Goal: Information Seeking & Learning: Understand process/instructions

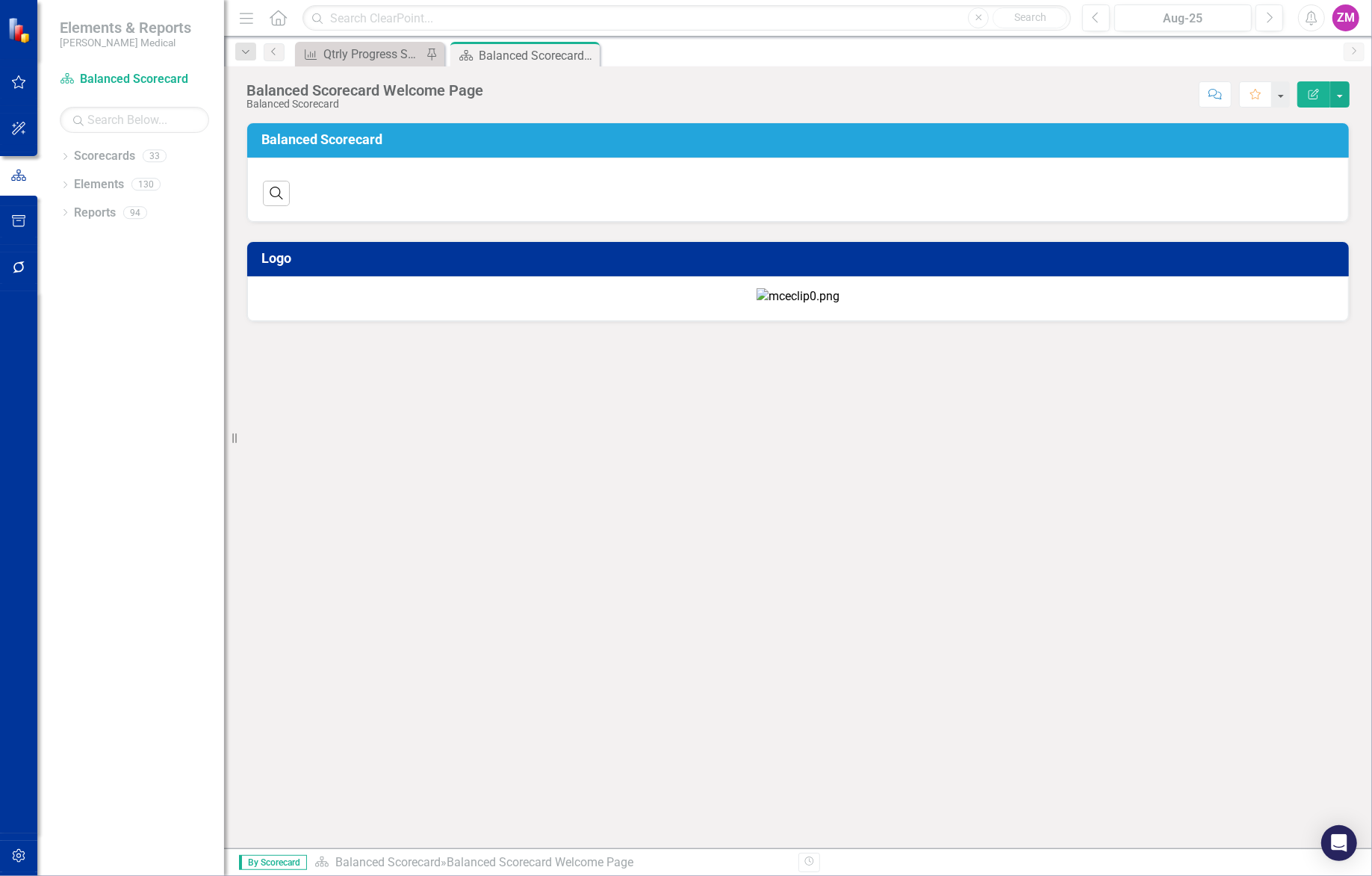
click at [23, 235] on button "button" at bounding box center [19, 221] width 34 height 31
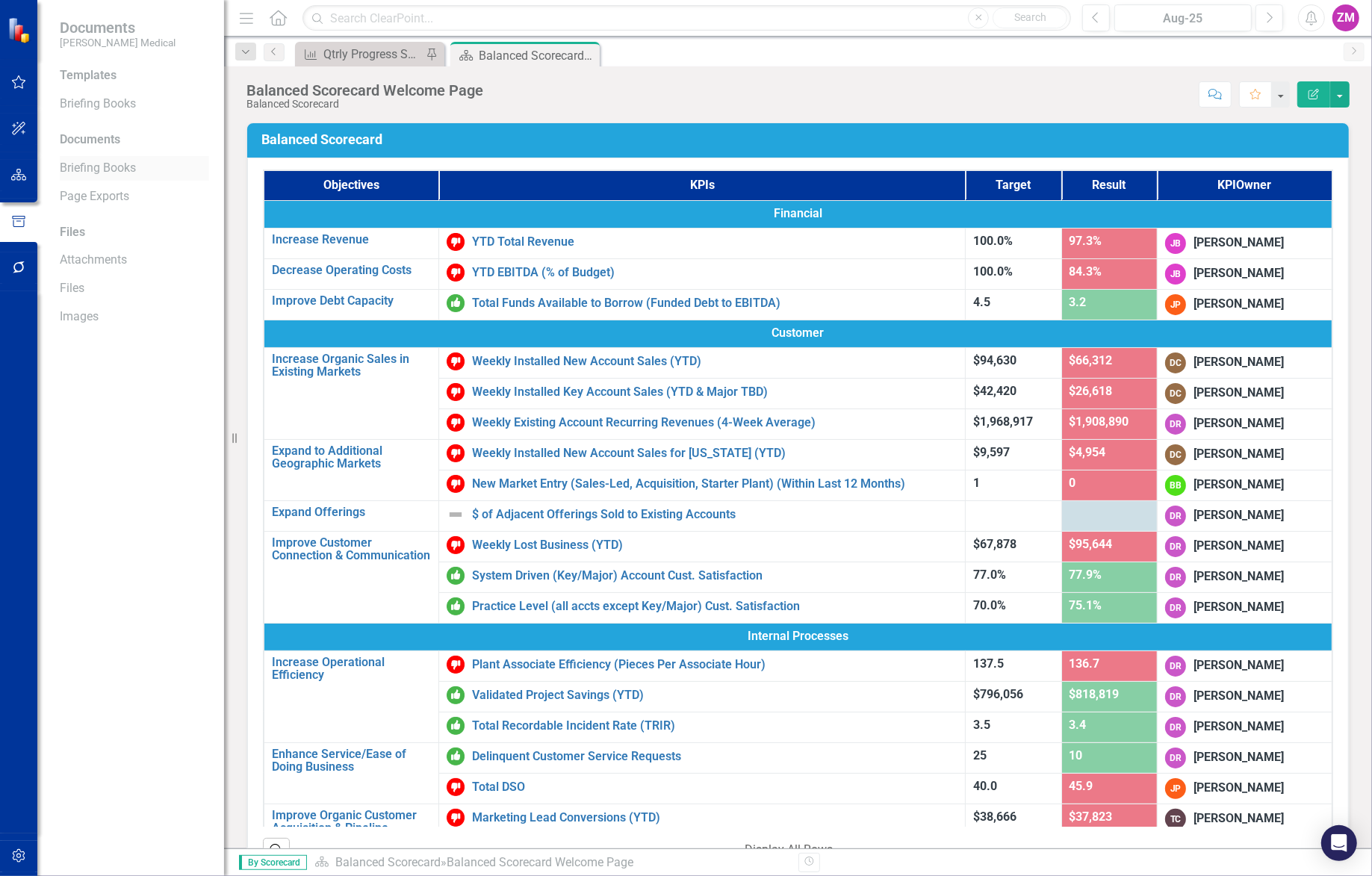
click at [93, 163] on link "Briefing Books" at bounding box center [134, 168] width 149 height 17
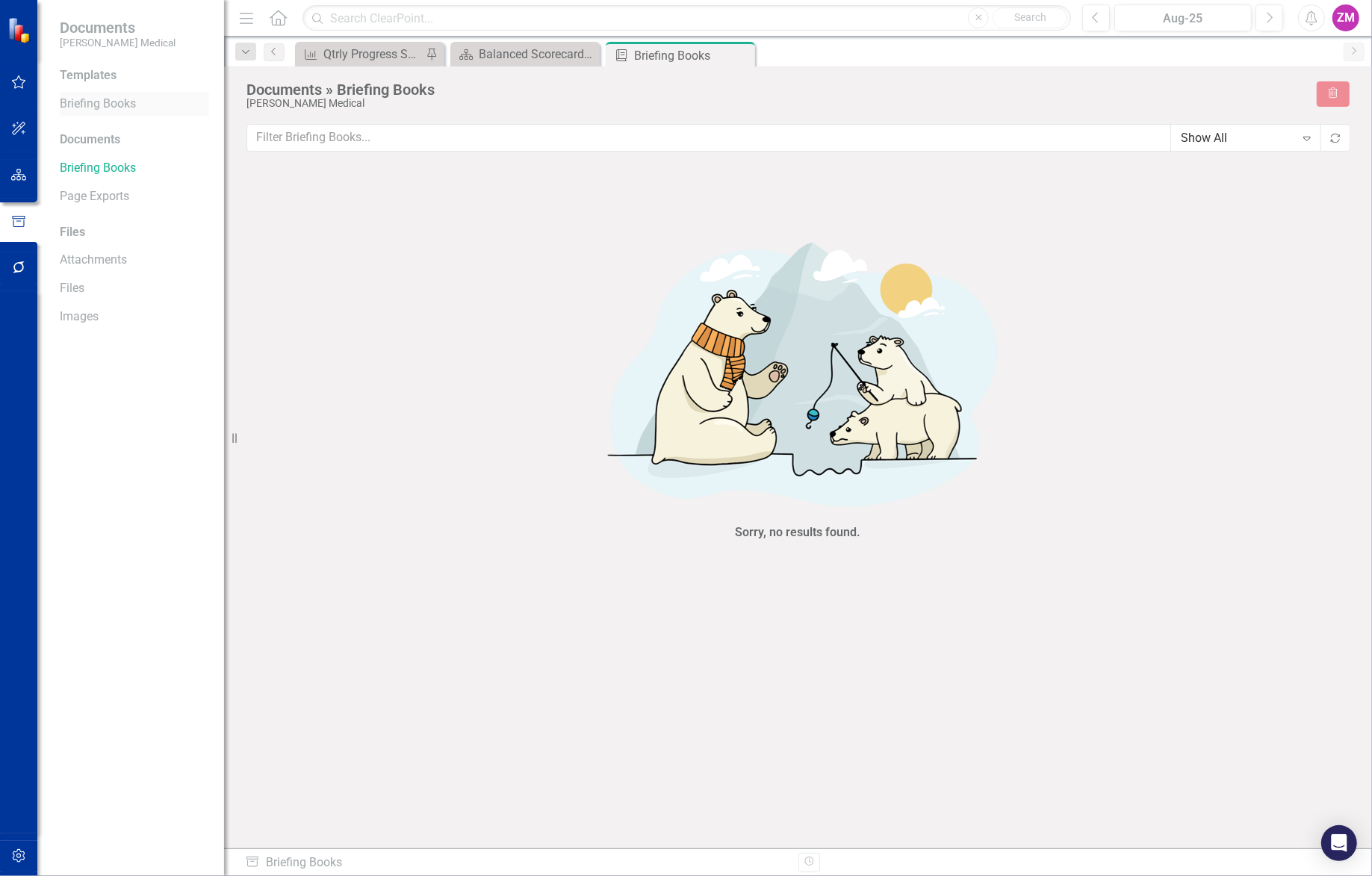
click at [97, 92] on div "Briefing Books" at bounding box center [134, 104] width 149 height 24
click at [94, 104] on link "Briefing Books" at bounding box center [134, 104] width 149 height 17
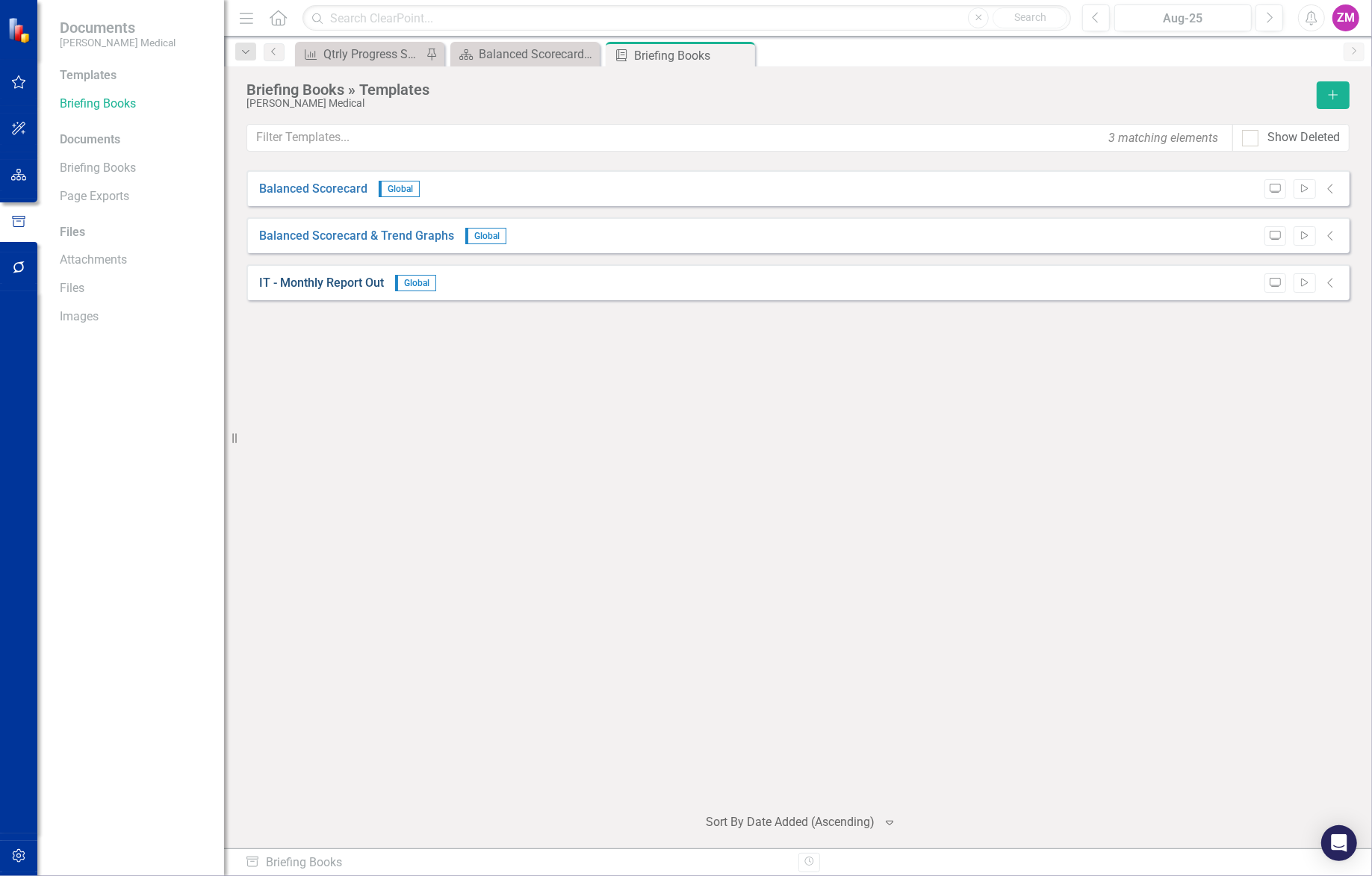
click at [327, 276] on link "IT - Monthly Report Out" at bounding box center [322, 284] width 125 height 17
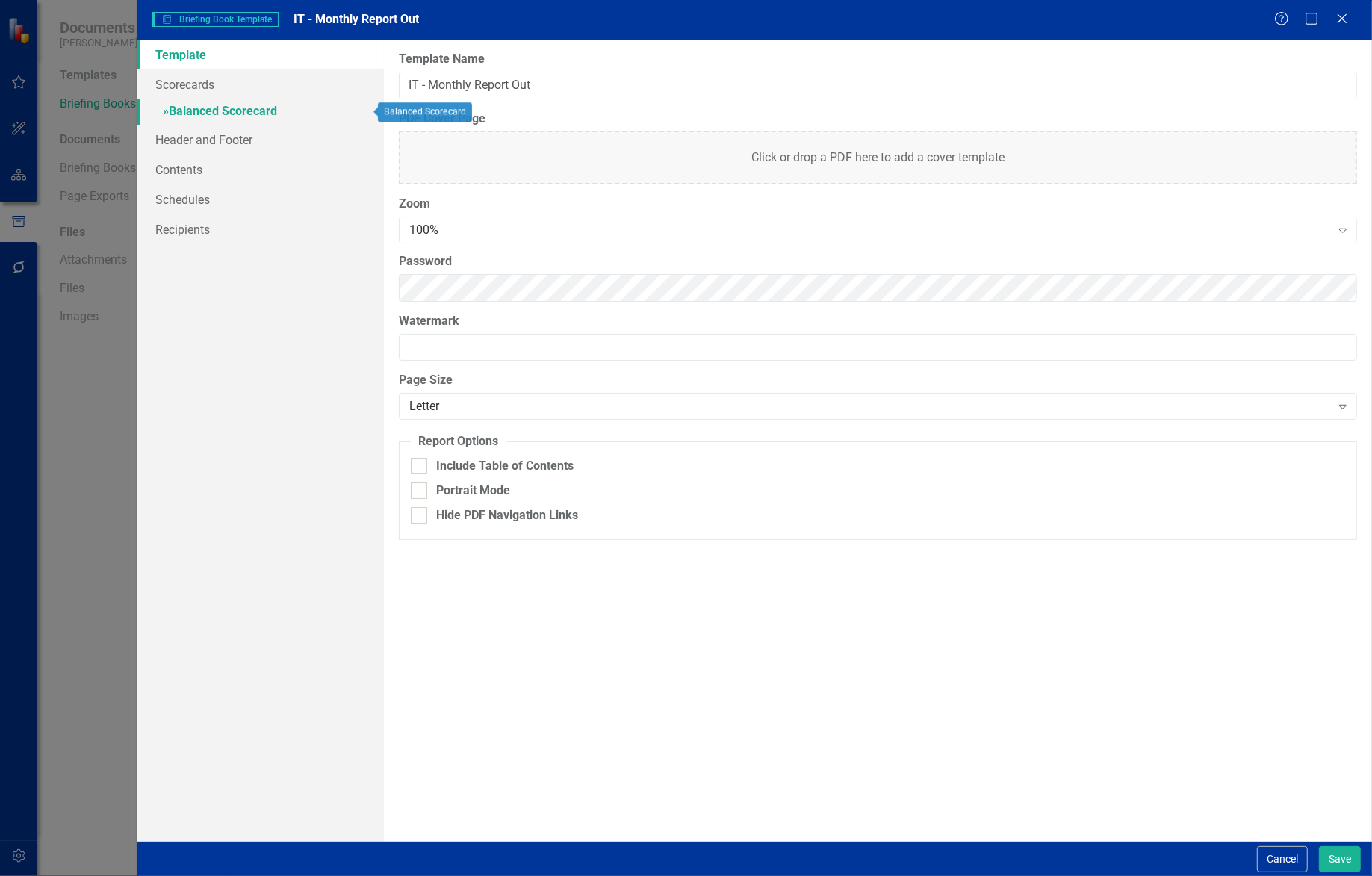
click at [247, 120] on link "» Balanced Scorecard" at bounding box center [261, 112] width 247 height 26
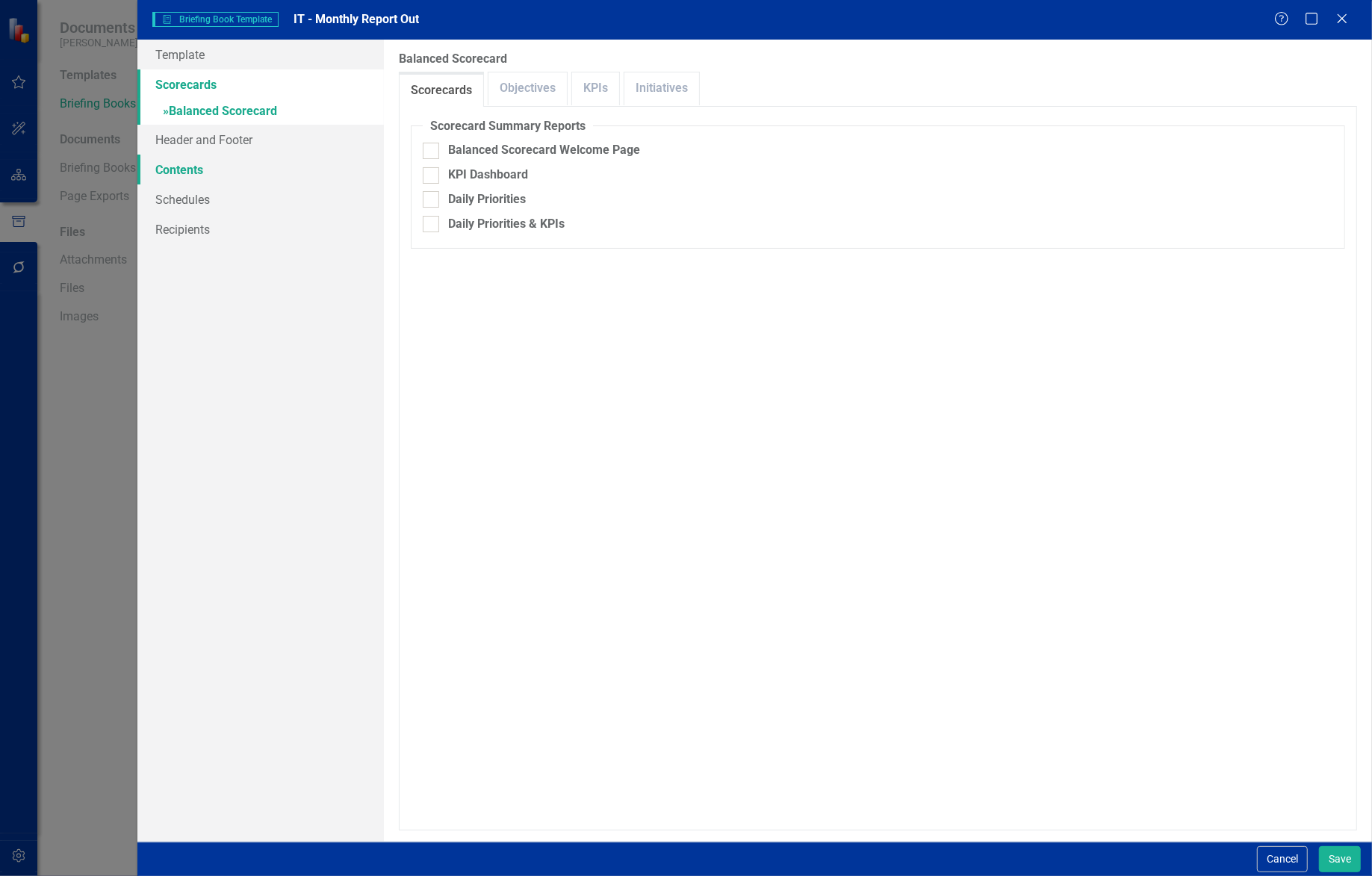
click at [291, 178] on link "Contents" at bounding box center [261, 169] width 247 height 30
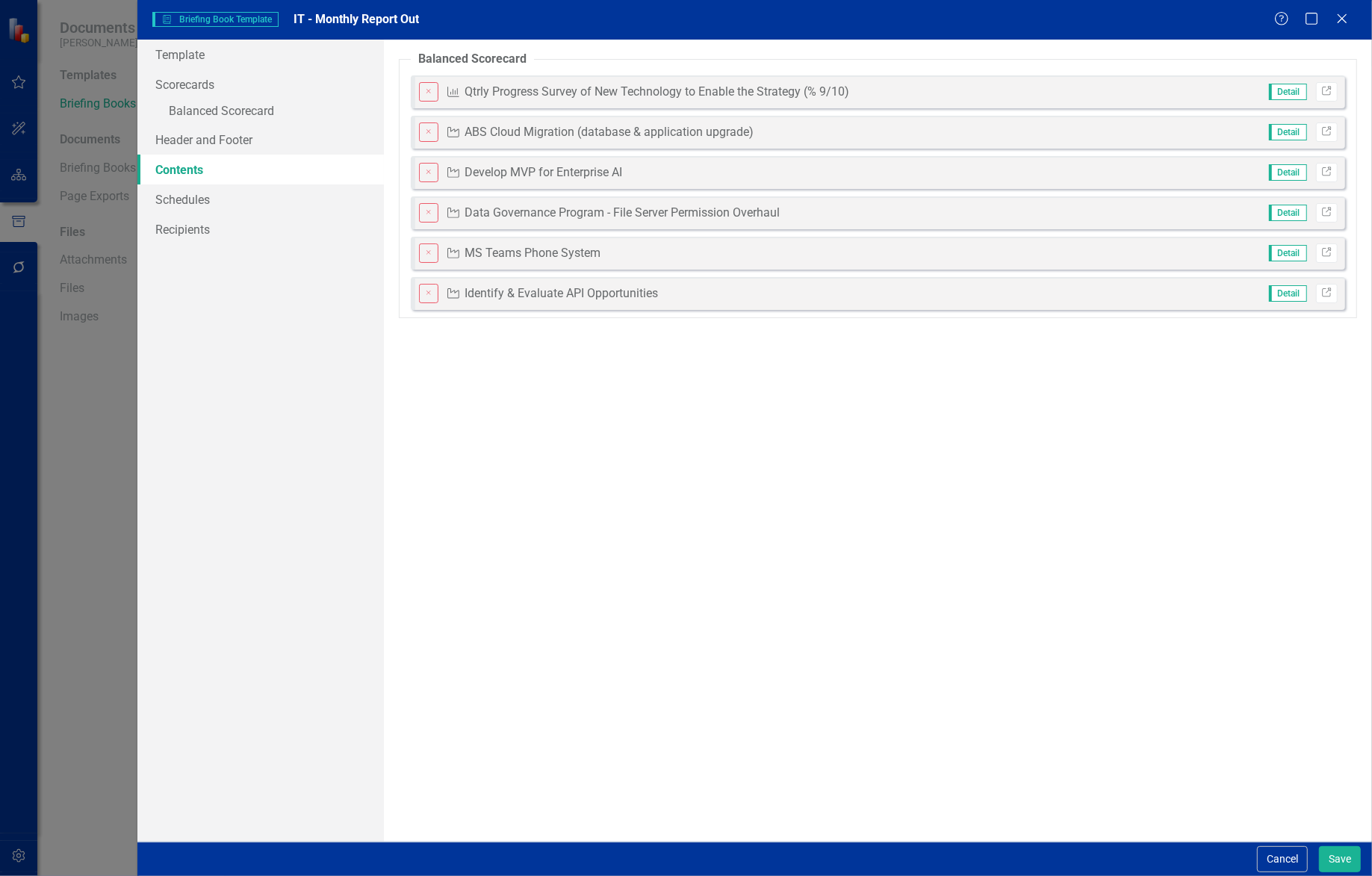
click at [302, 157] on link "Contents" at bounding box center [261, 169] width 247 height 30
click at [307, 140] on link "Header and Footer" at bounding box center [261, 139] width 247 height 30
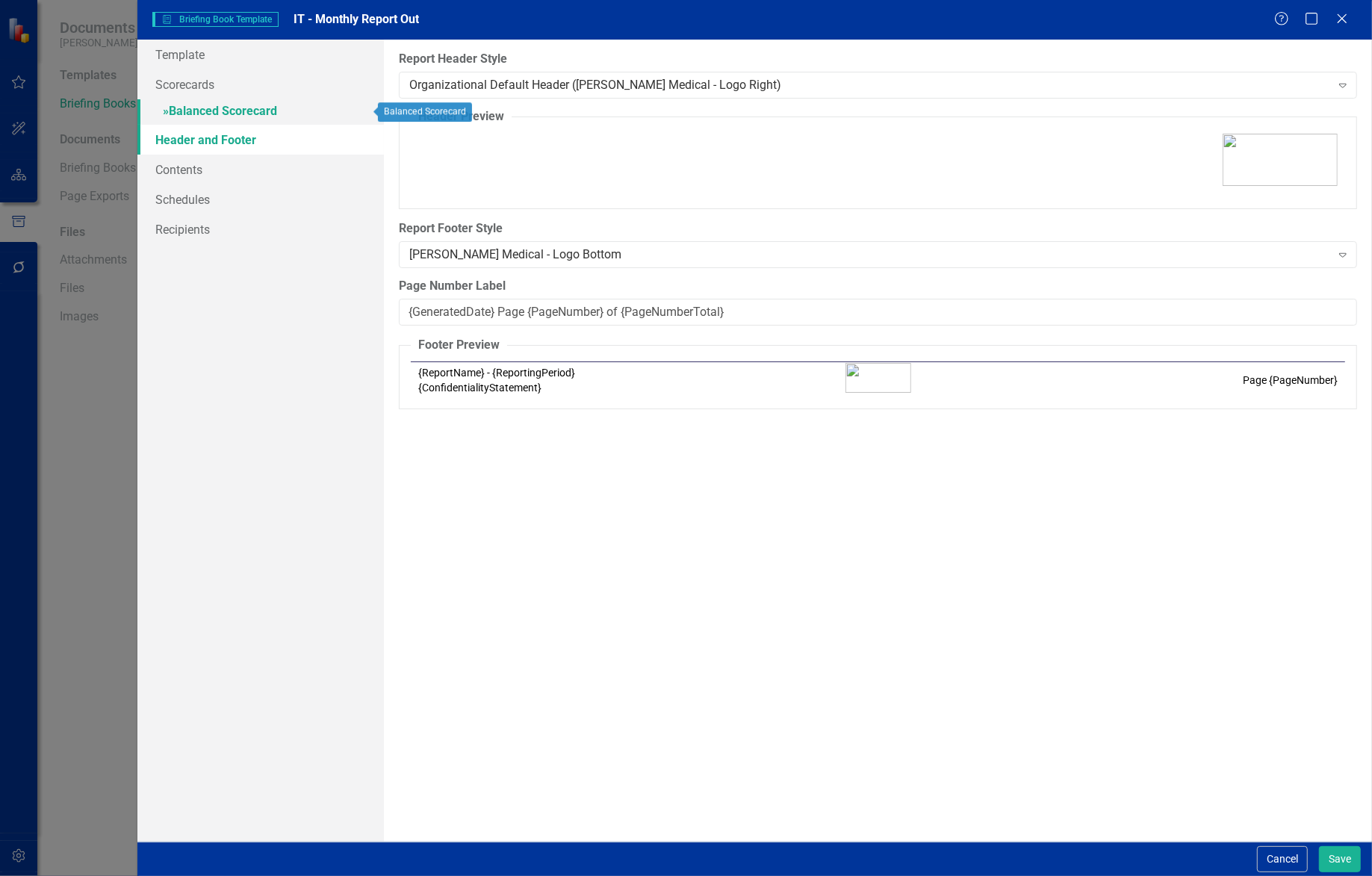
click at [321, 111] on link "» Balanced Scorecard" at bounding box center [261, 112] width 247 height 26
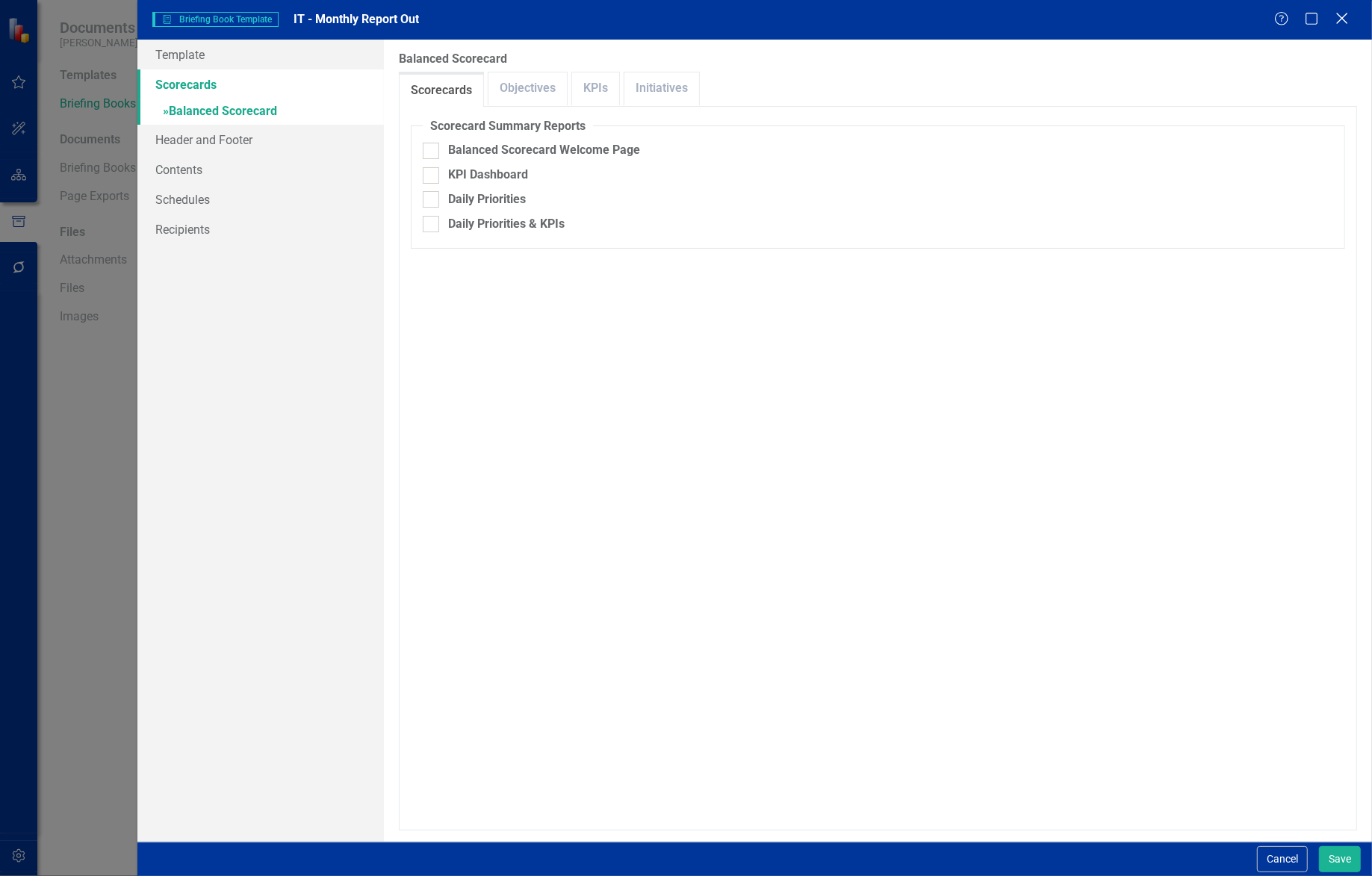
click at [1348, 14] on icon "Close" at bounding box center [1342, 18] width 19 height 14
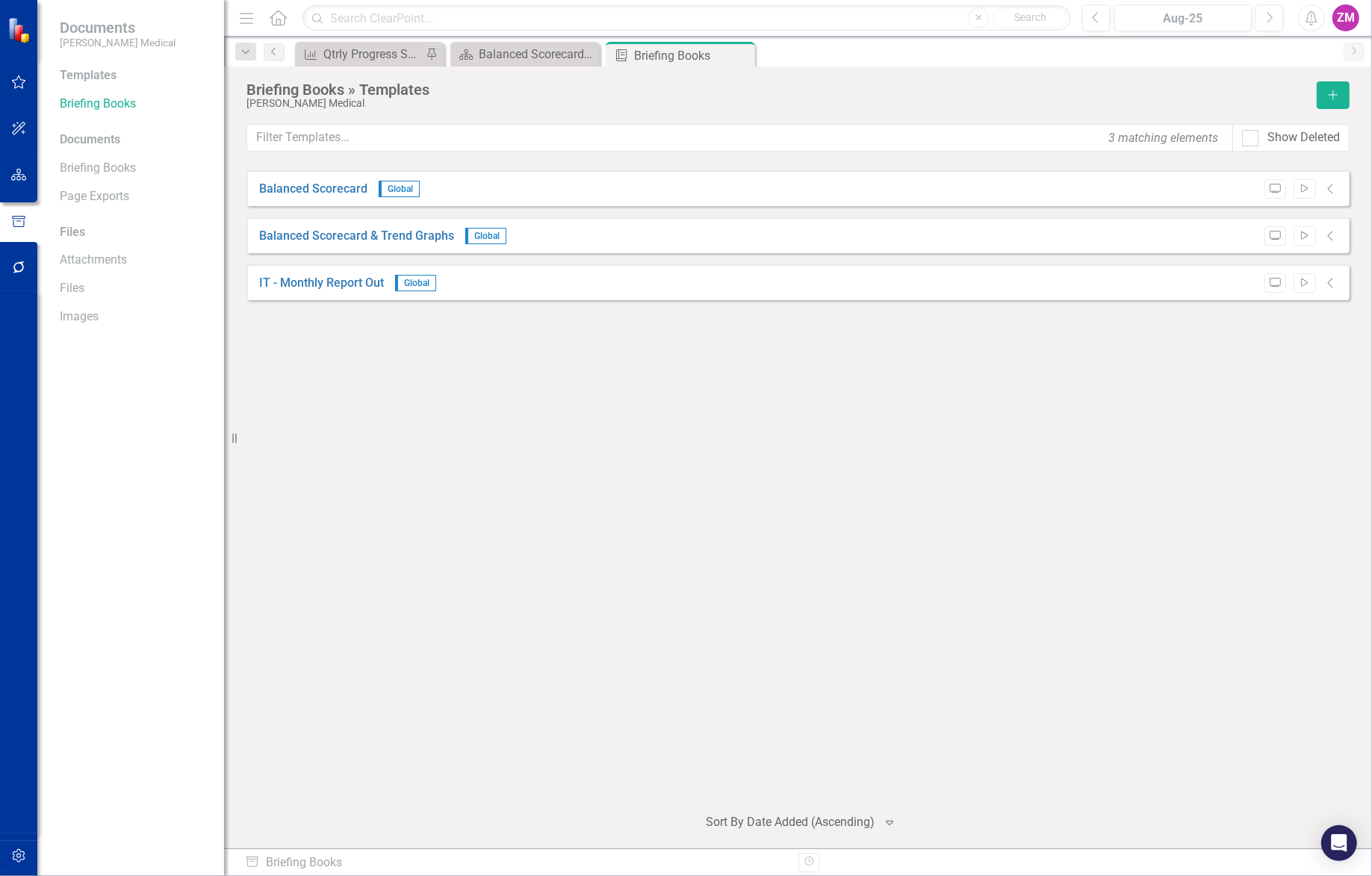
click at [270, 374] on div "Balanced Scorecard Global Preview Start Collapse Balanced Scorecard & Trend Gra…" at bounding box center [798, 481] width 1104 height 622
click at [290, 277] on link "IT - Monthly Report Out" at bounding box center [322, 284] width 125 height 17
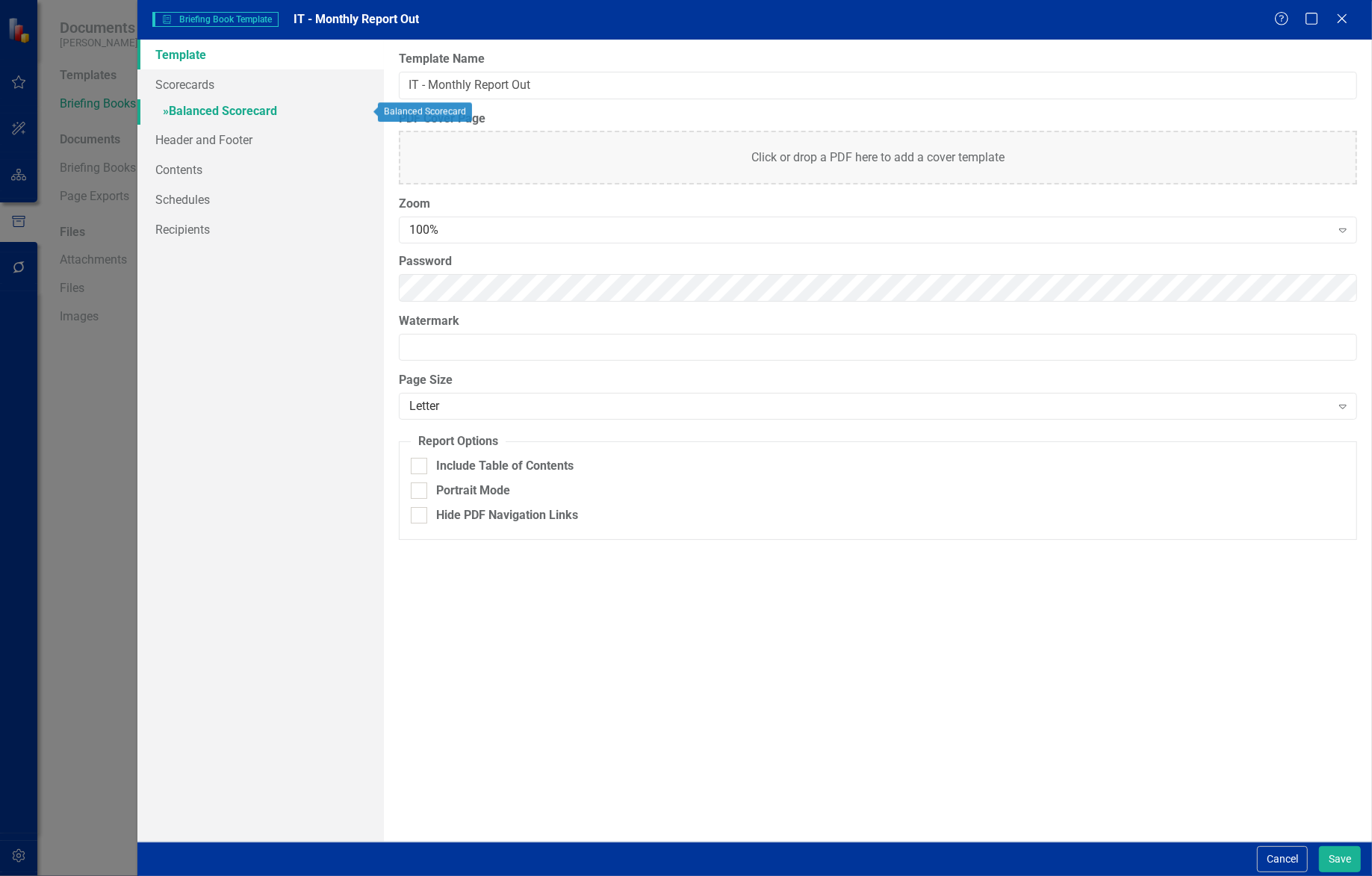
click at [238, 113] on link "» Balanced Scorecard" at bounding box center [261, 112] width 247 height 26
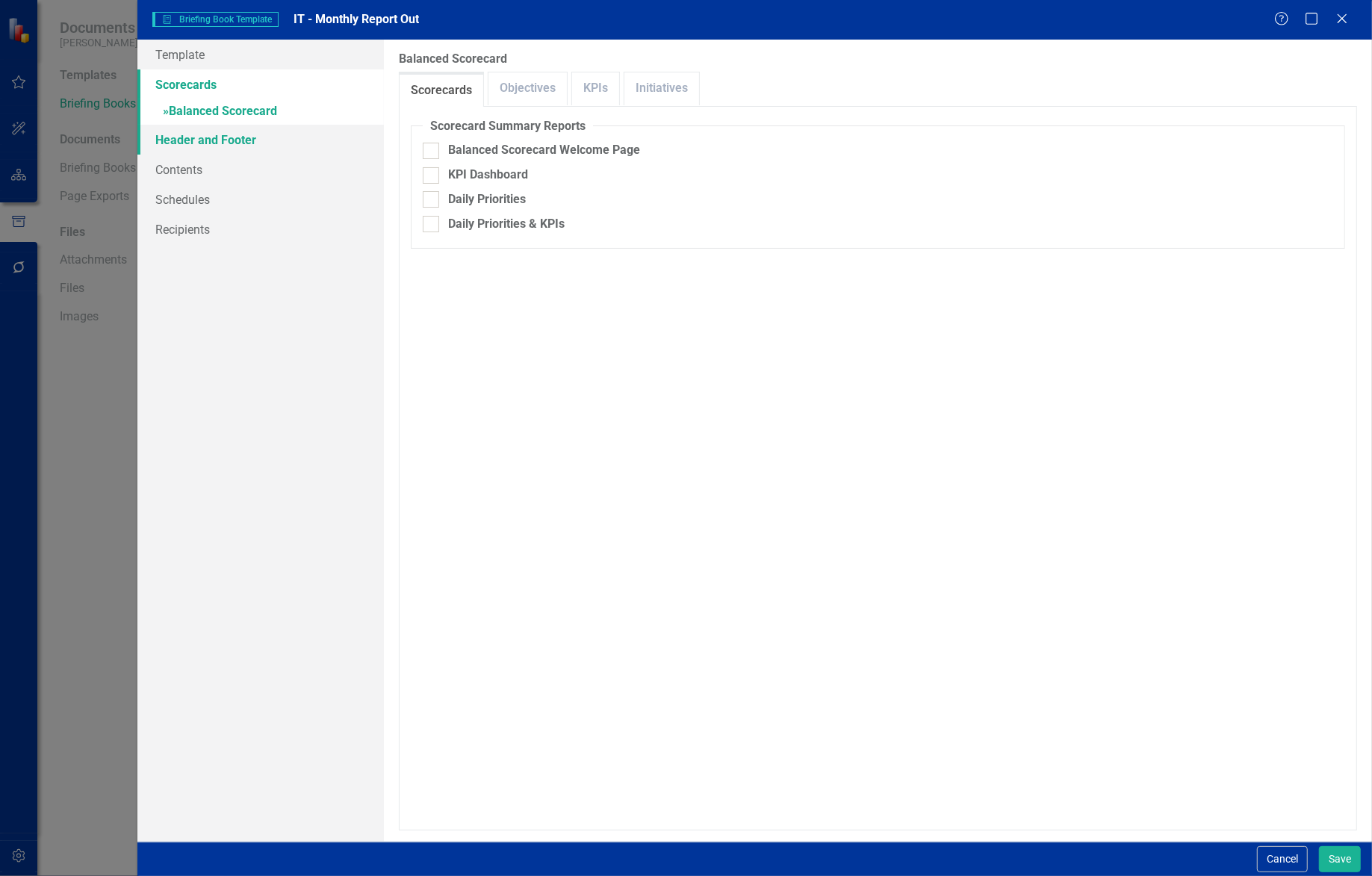
click at [218, 141] on link "Header and Footer" at bounding box center [261, 139] width 247 height 30
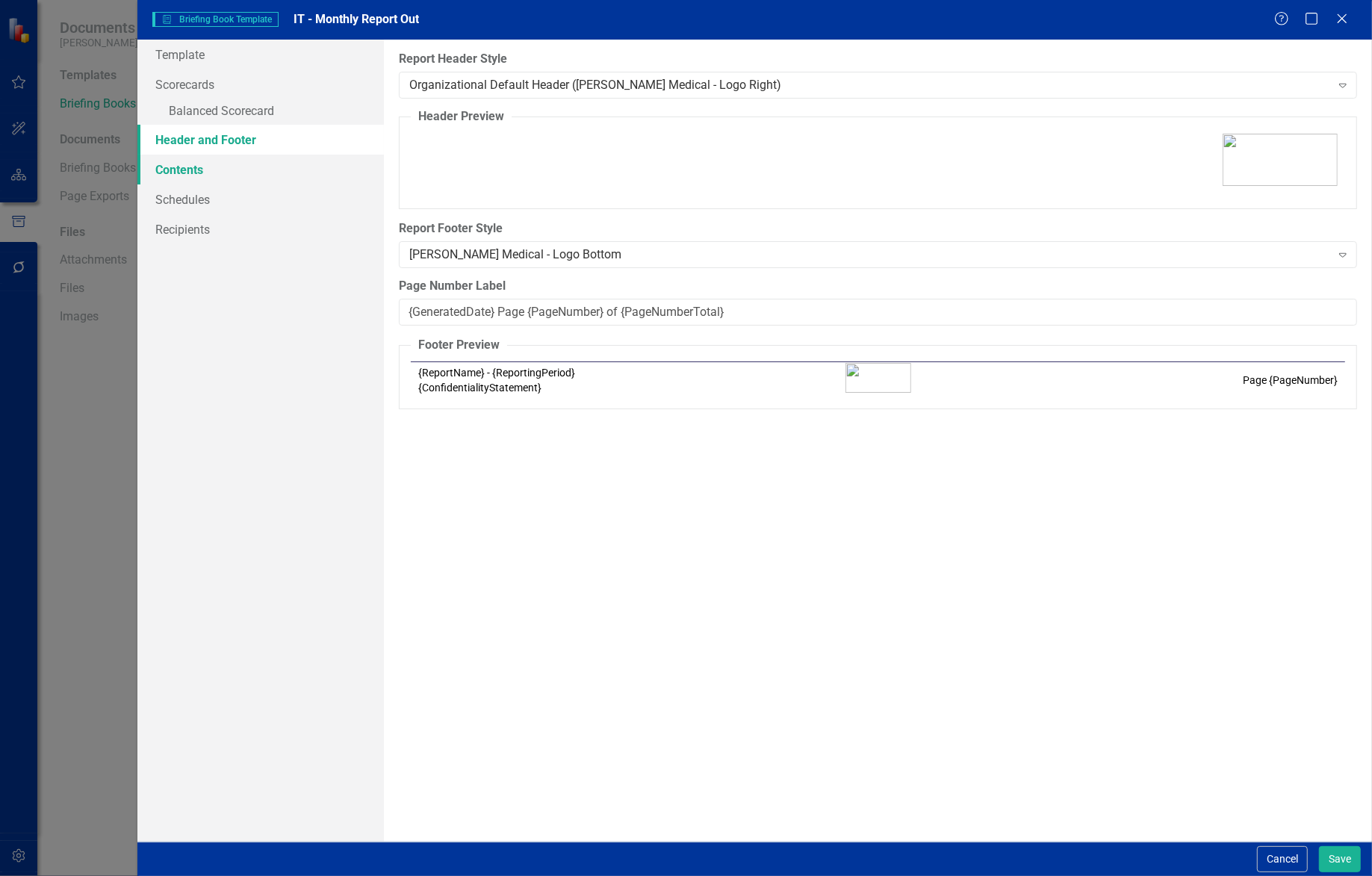
click at [204, 170] on link "Contents" at bounding box center [261, 169] width 247 height 30
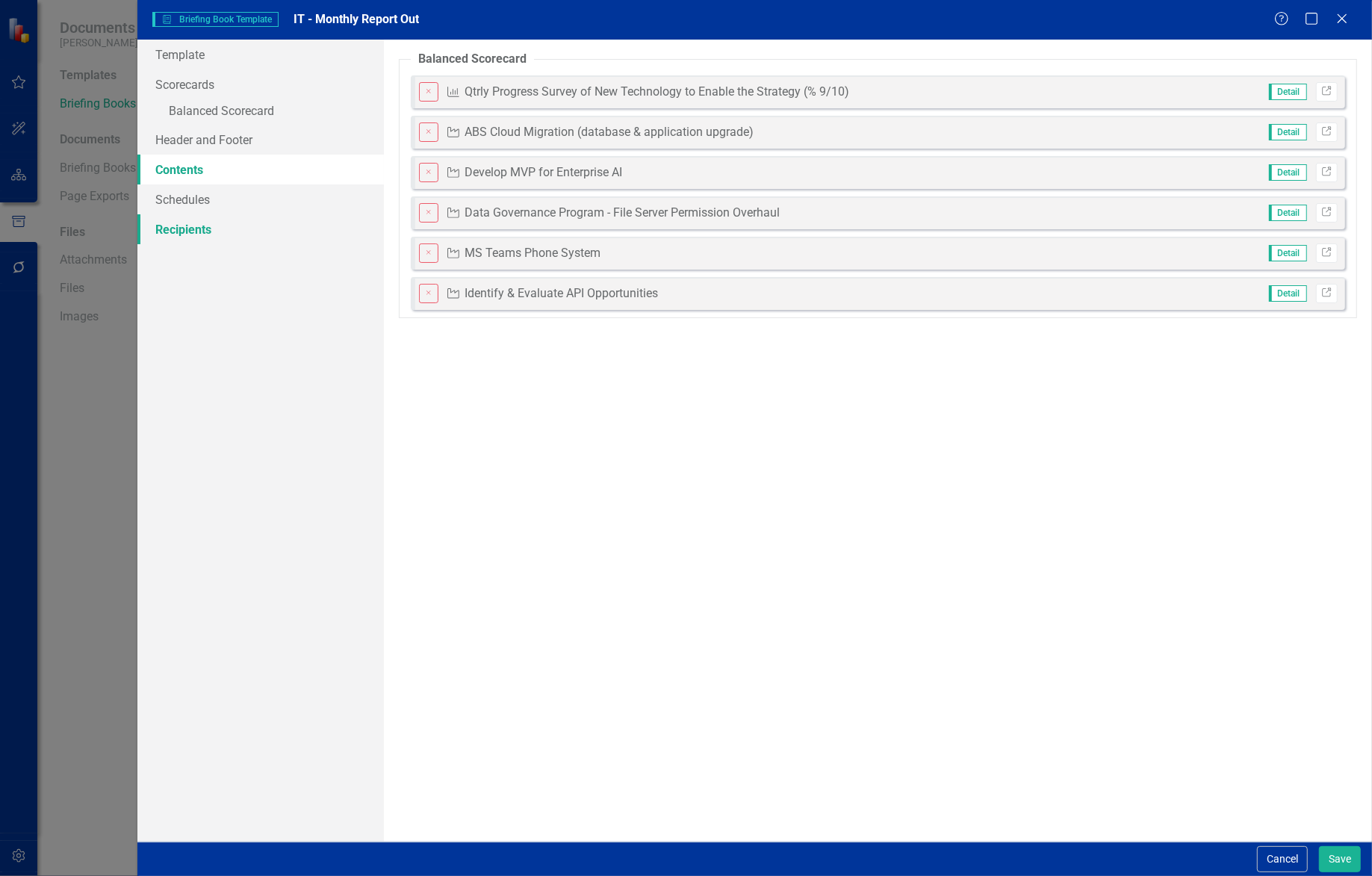
click at [191, 214] on link "Recipients" at bounding box center [261, 229] width 247 height 30
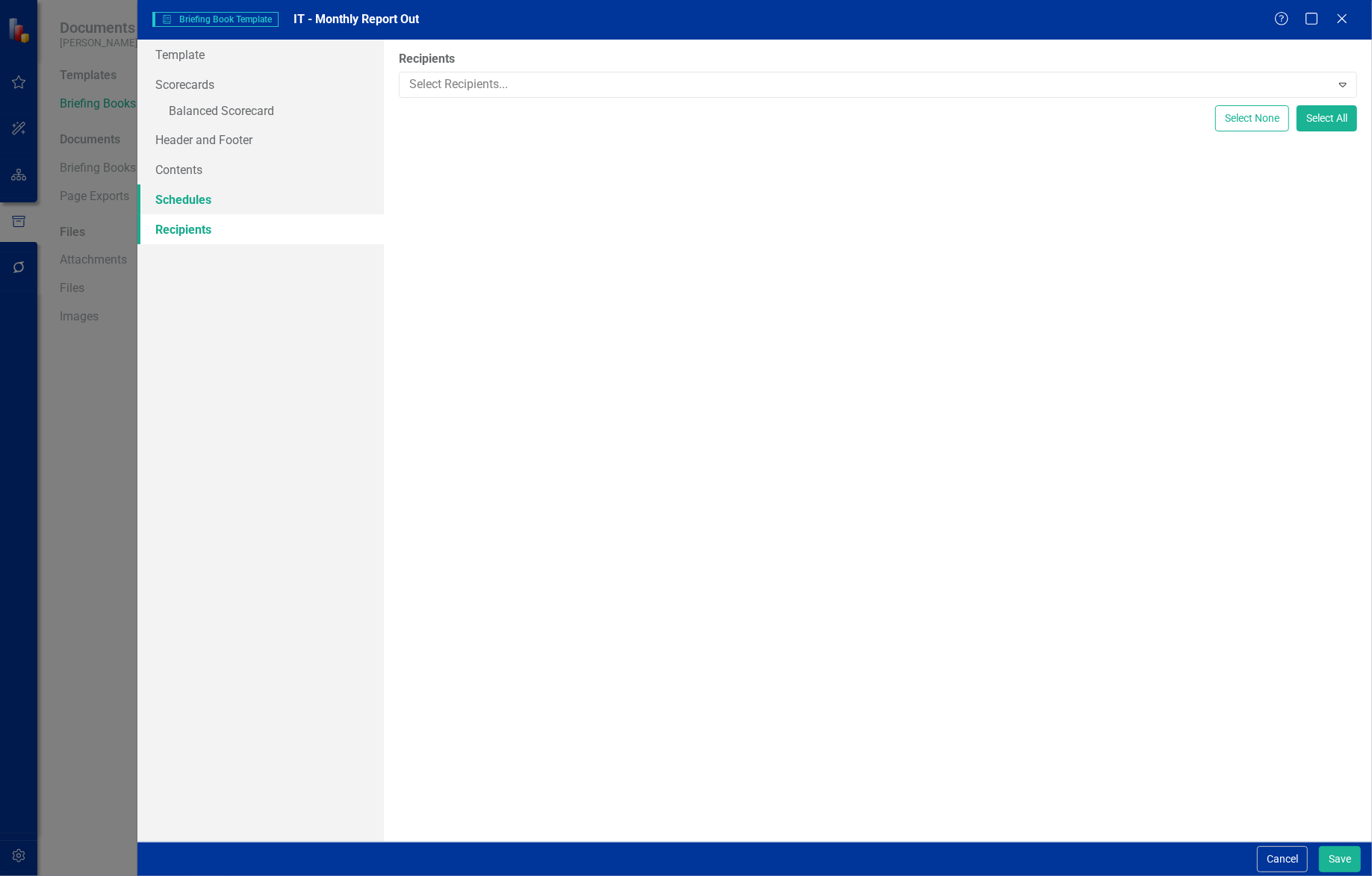
click at [183, 197] on link "Schedules" at bounding box center [261, 199] width 247 height 30
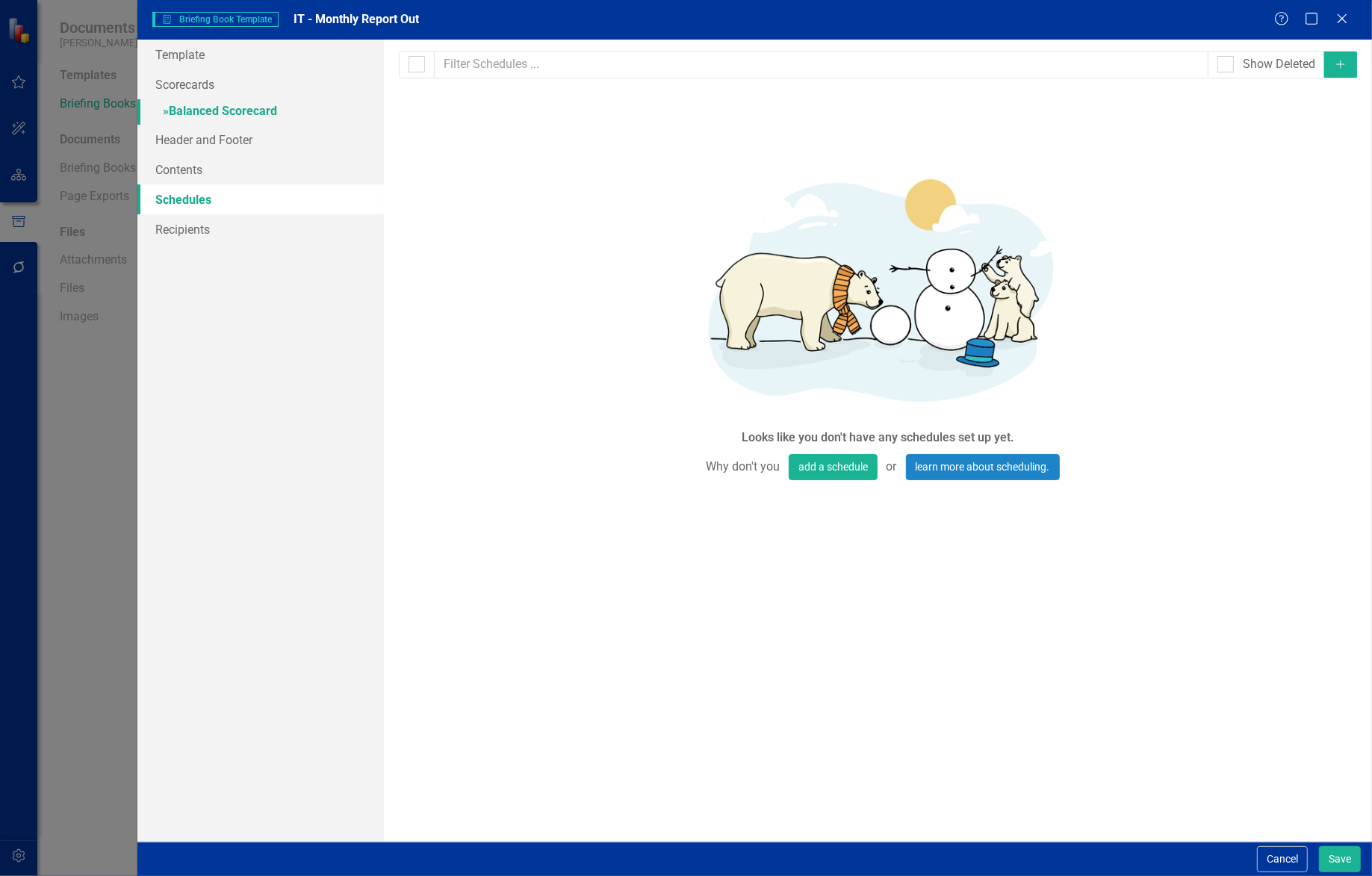
click at [242, 122] on link "» Balanced Scorecard" at bounding box center [261, 112] width 247 height 26
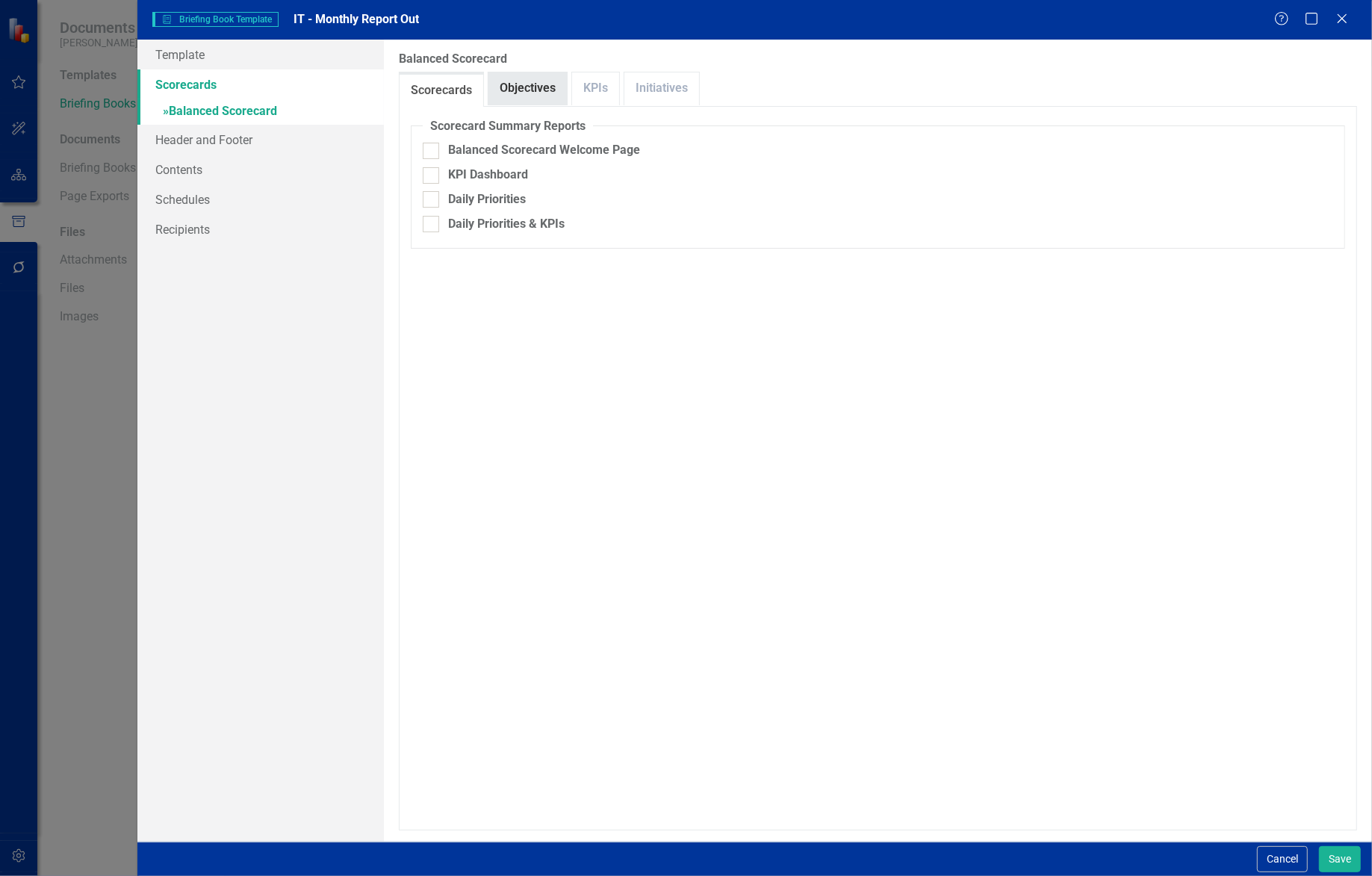
click at [540, 97] on link "Objectives" at bounding box center [528, 89] width 79 height 32
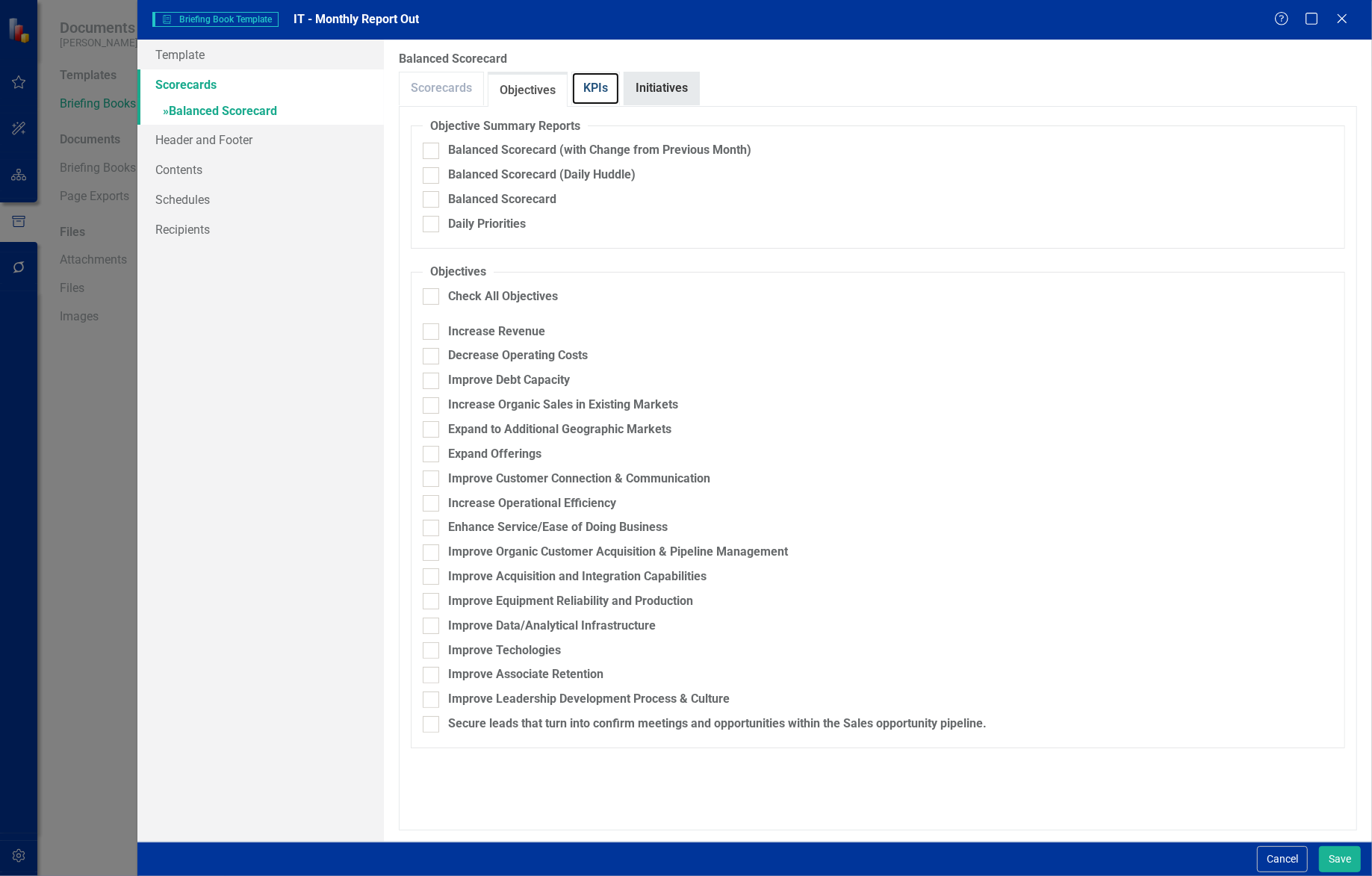
drag, startPoint x: 599, startPoint y: 90, endPoint x: 630, endPoint y: 90, distance: 31.0
click at [599, 90] on link "KPIs" at bounding box center [596, 89] width 47 height 32
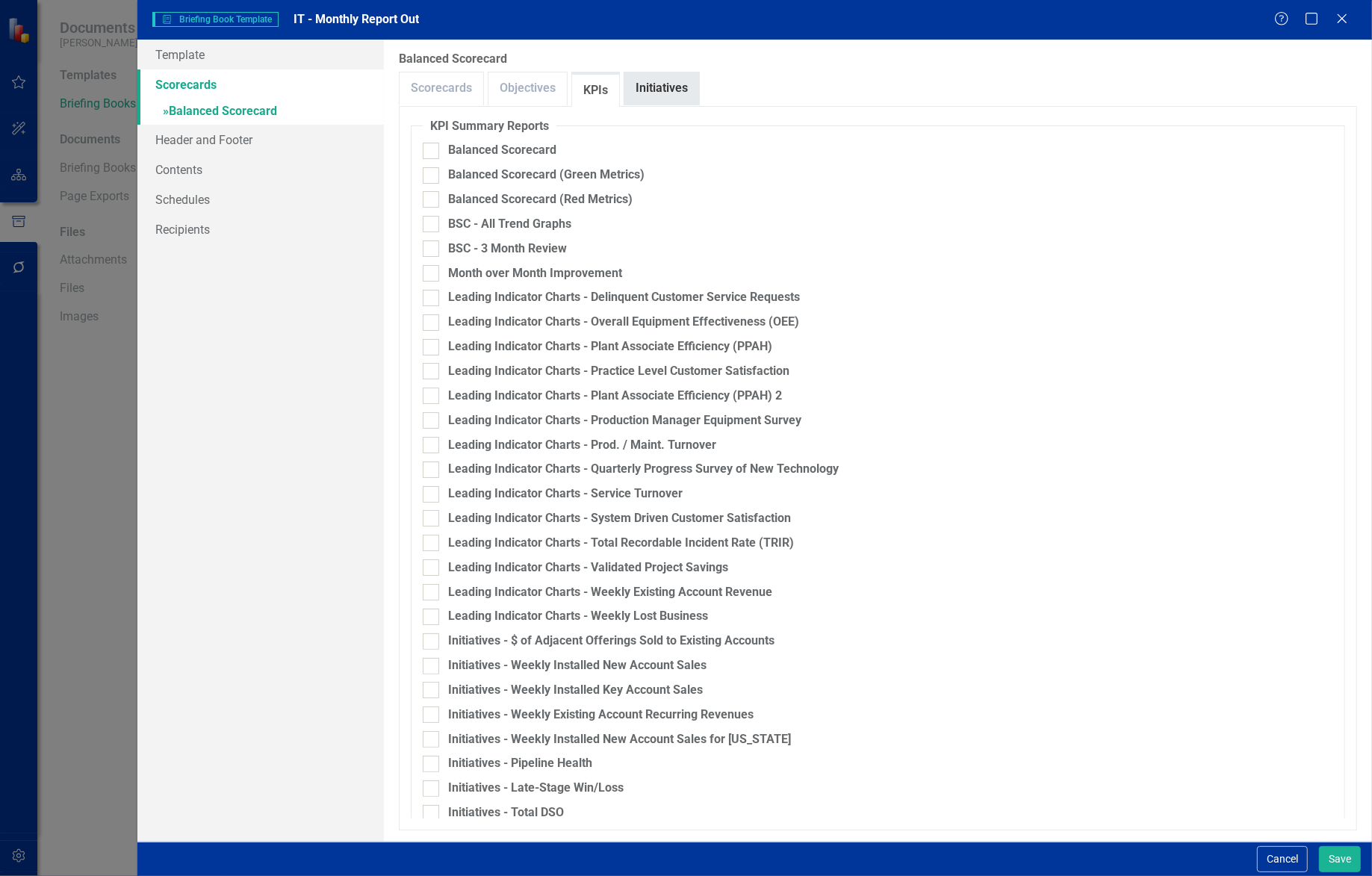
click at [651, 88] on link "Initiatives" at bounding box center [662, 89] width 74 height 32
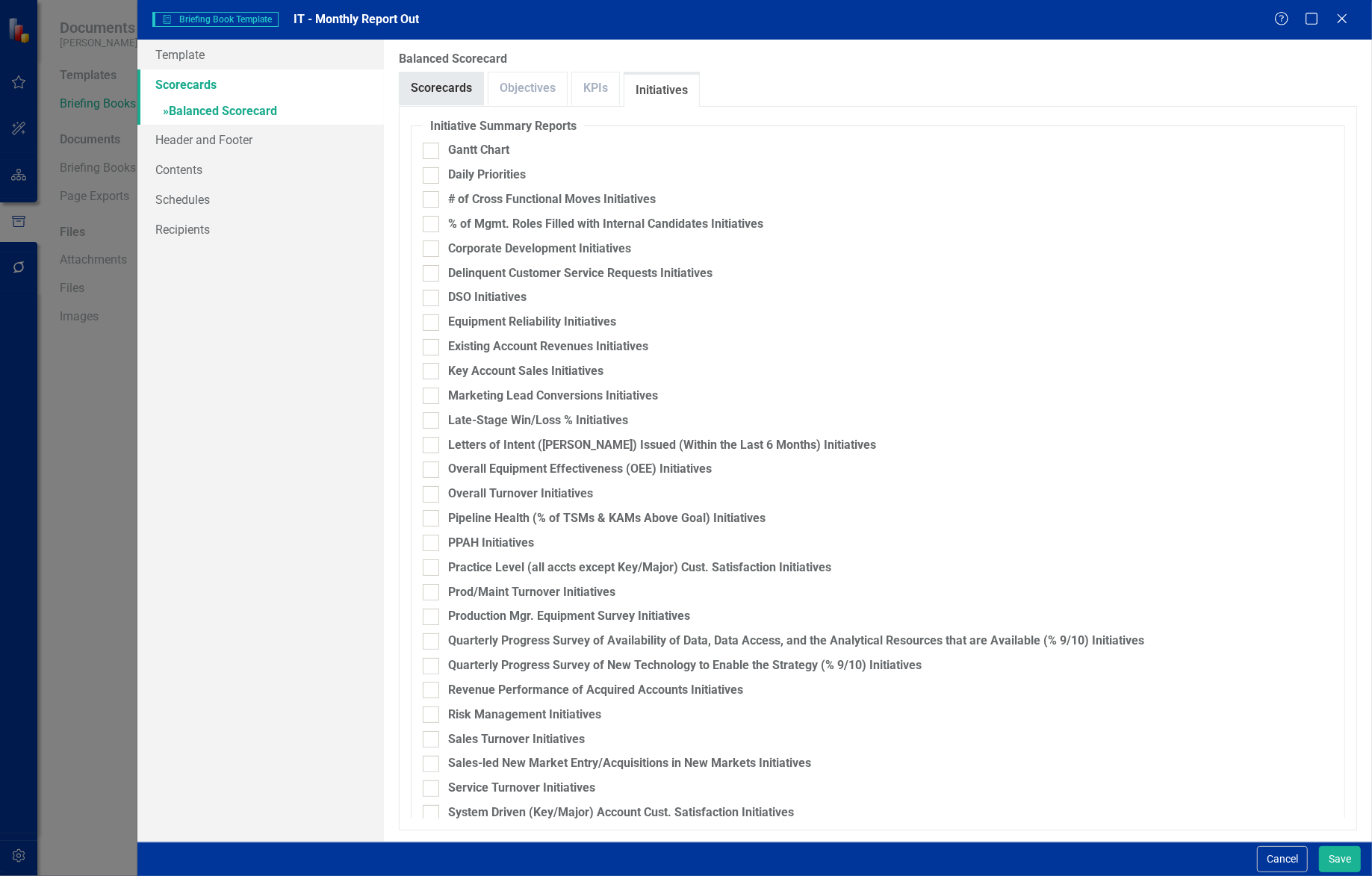
click at [442, 88] on link "Scorecards" at bounding box center [441, 89] width 84 height 32
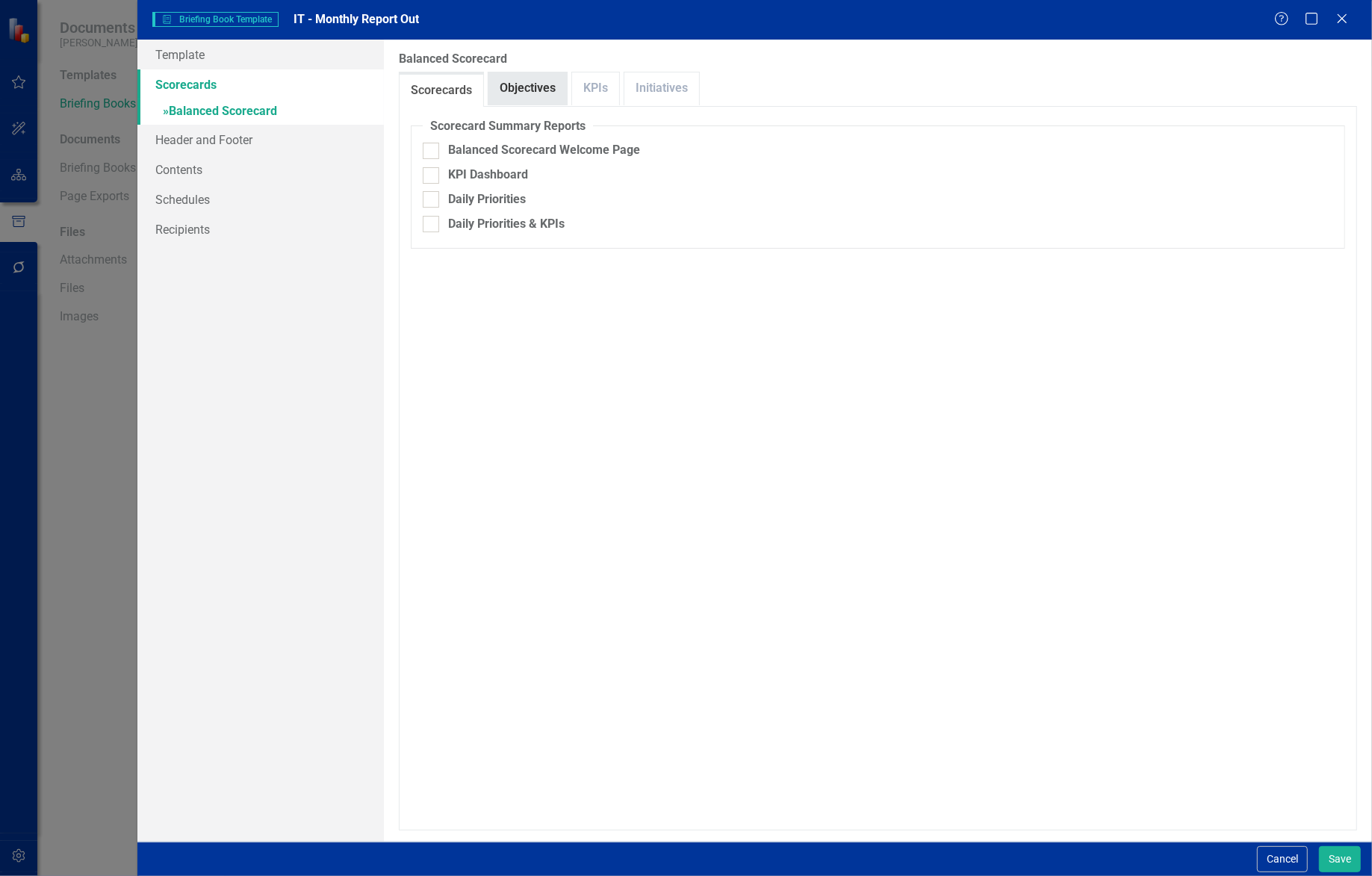
click at [502, 92] on link "Objectives" at bounding box center [528, 89] width 79 height 32
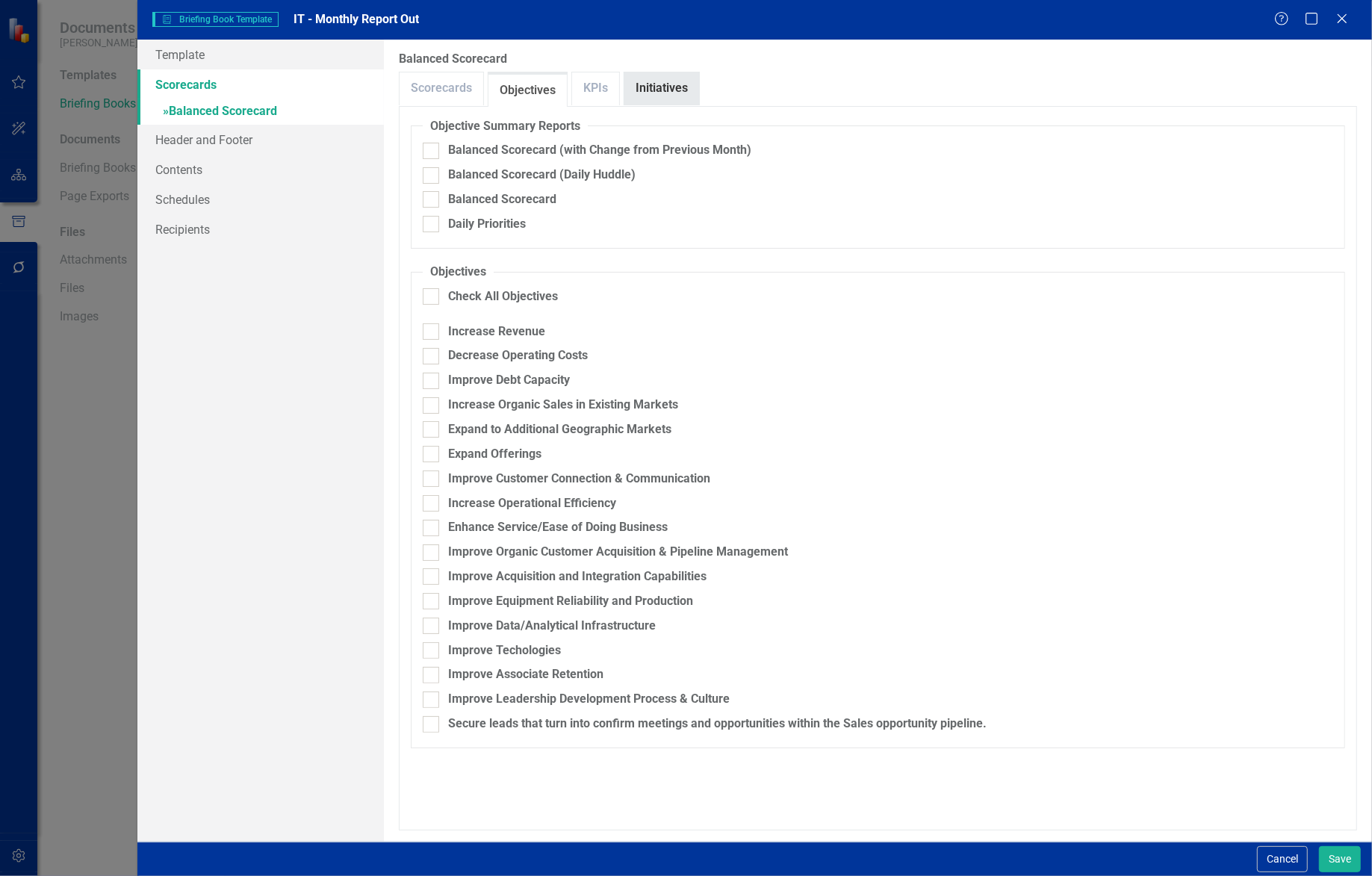
click at [642, 89] on link "Initiatives" at bounding box center [662, 89] width 74 height 32
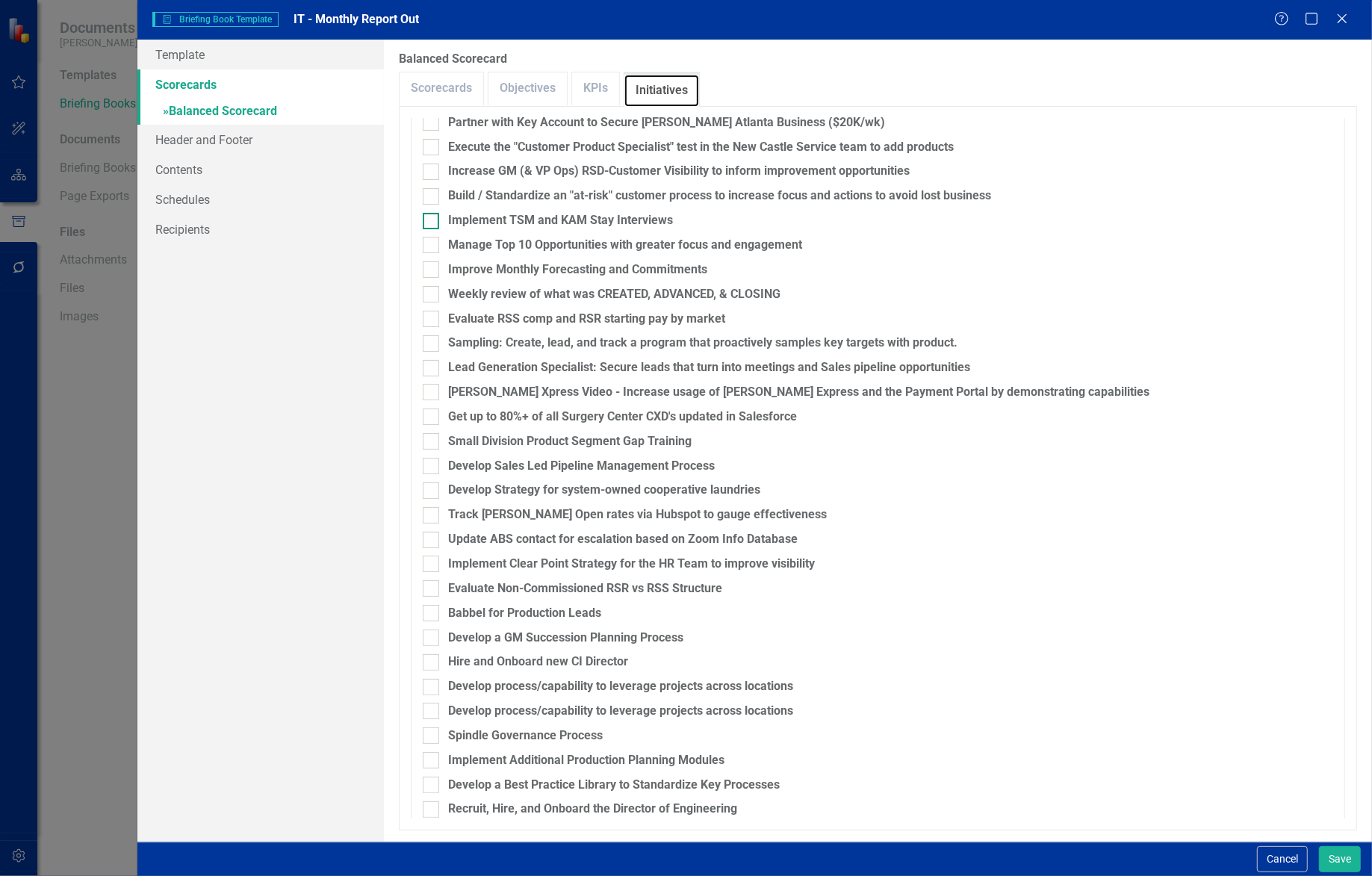
scroll to position [2160, 0]
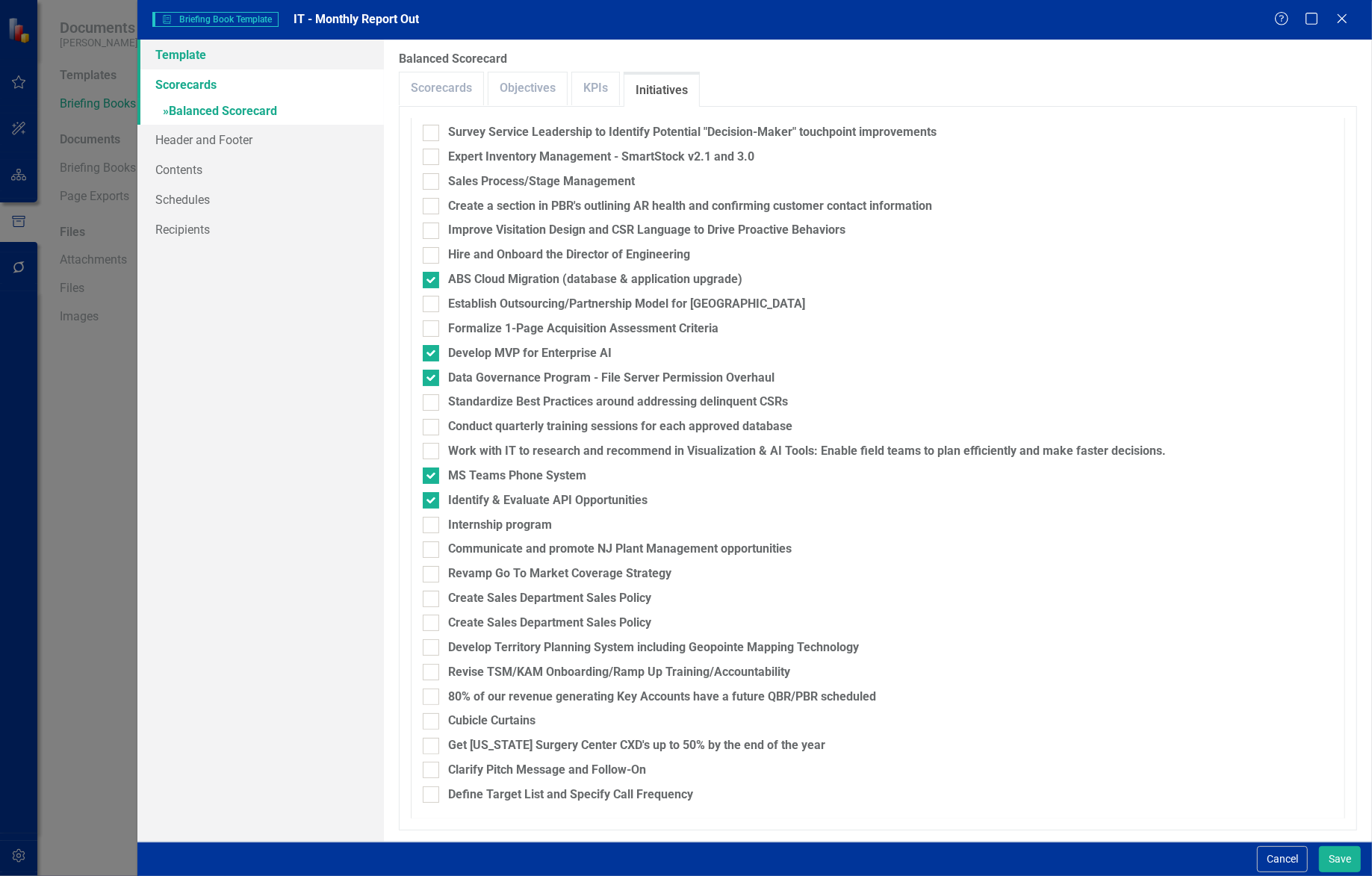
click at [195, 62] on link "Template" at bounding box center [261, 54] width 247 height 30
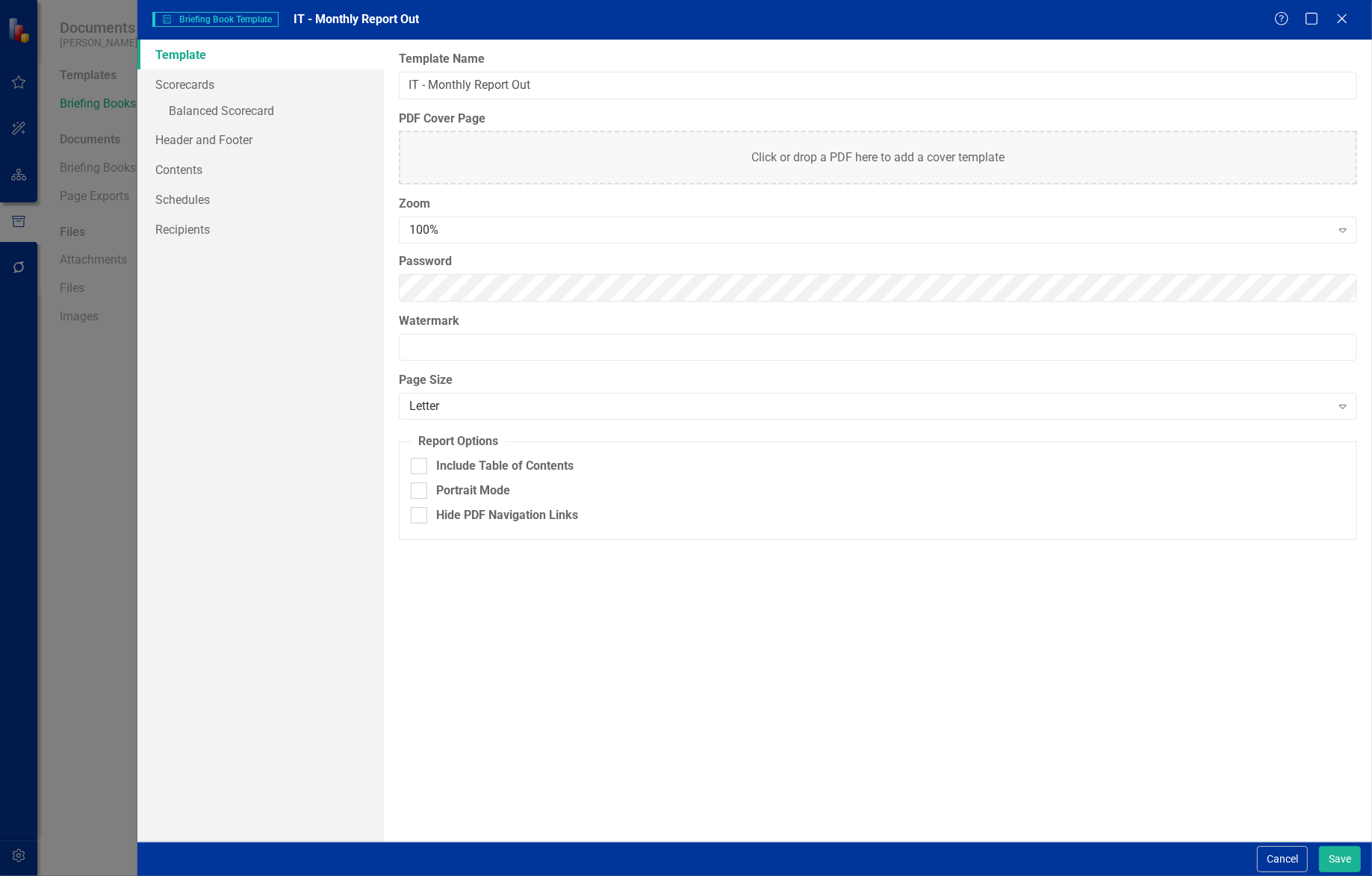
click at [886, 661] on div "Report templates allow you to create PDF briefing books that include elements y…" at bounding box center [878, 441] width 988 height 802
click at [702, 698] on div "Report templates allow you to create PDF briefing books that include elements y…" at bounding box center [878, 441] width 988 height 802
click at [198, 85] on link "Scorecards" at bounding box center [261, 84] width 247 height 30
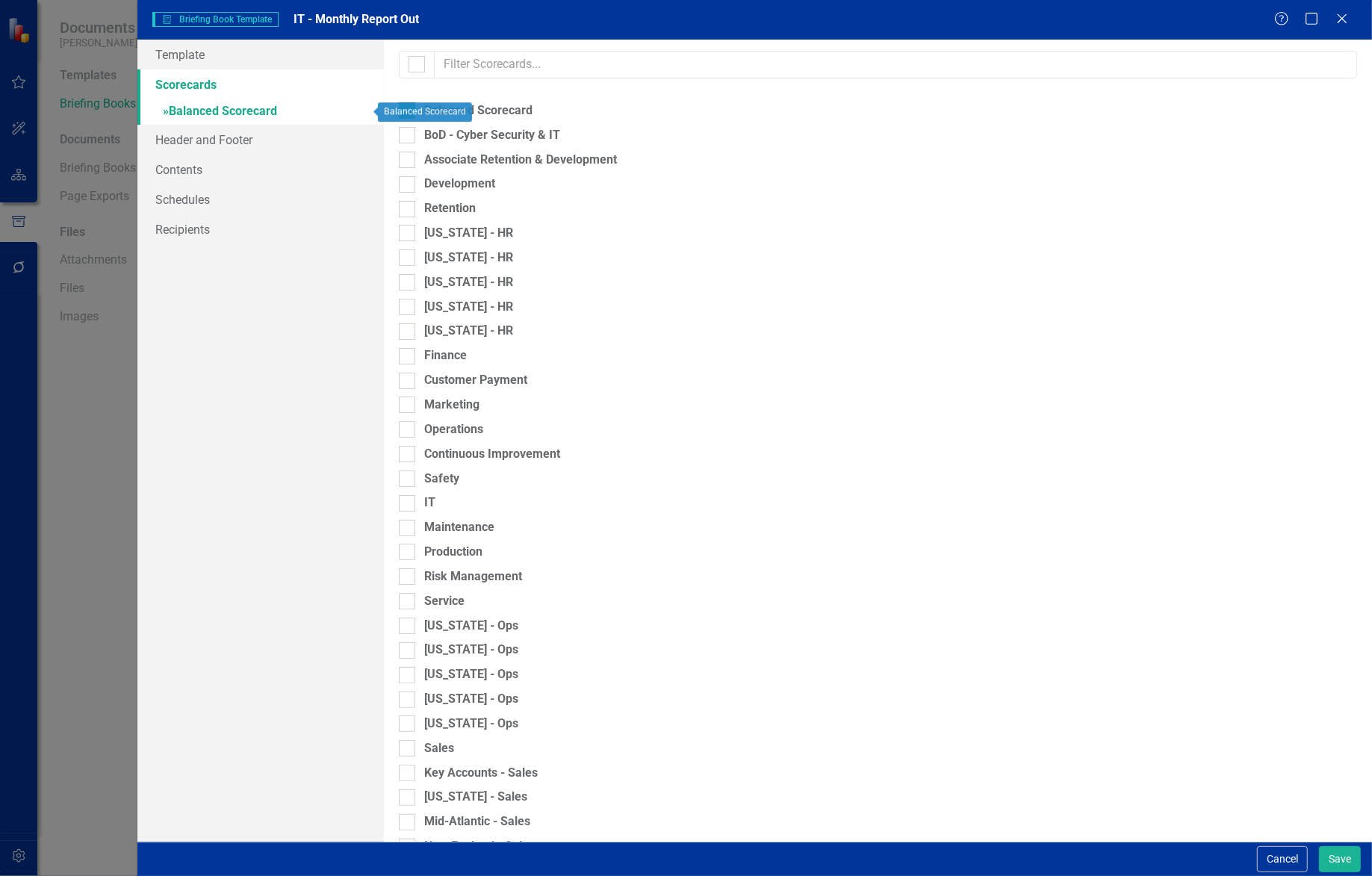
click at [207, 110] on link "» Balanced Scorecard" at bounding box center [261, 112] width 247 height 26
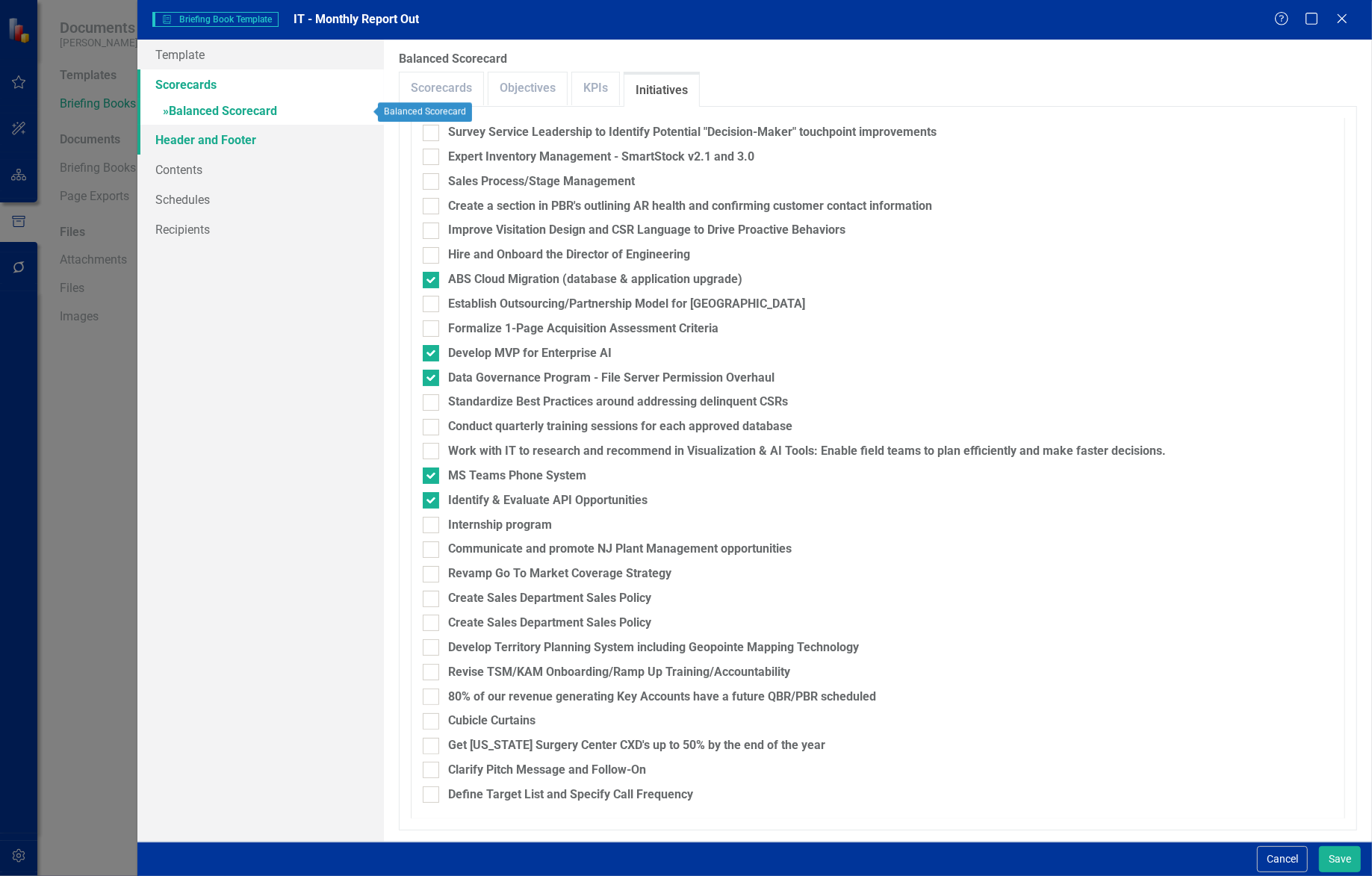
click at [209, 134] on link "Header and Footer" at bounding box center [261, 139] width 247 height 30
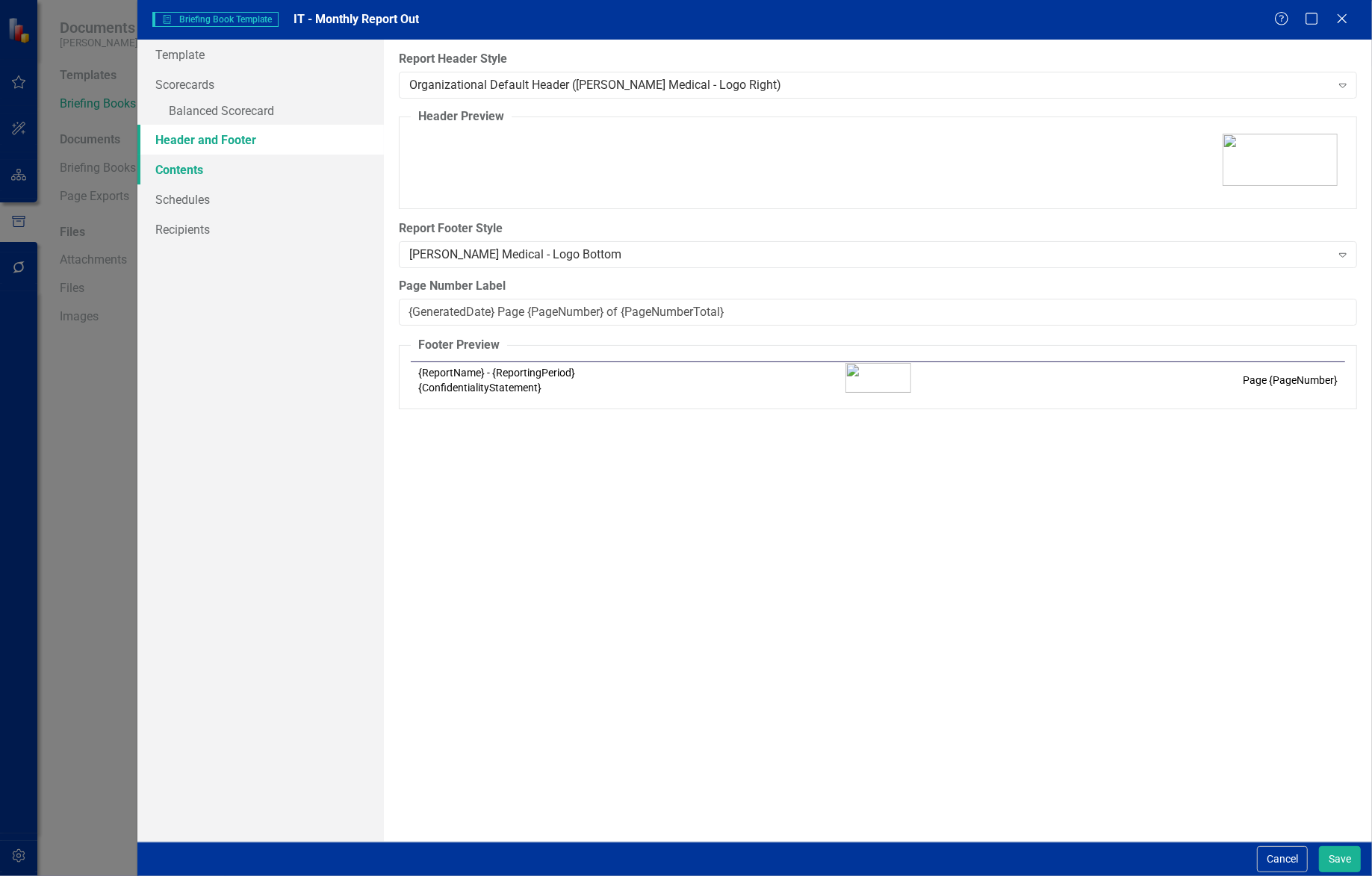
click at [198, 159] on link "Contents" at bounding box center [261, 169] width 247 height 30
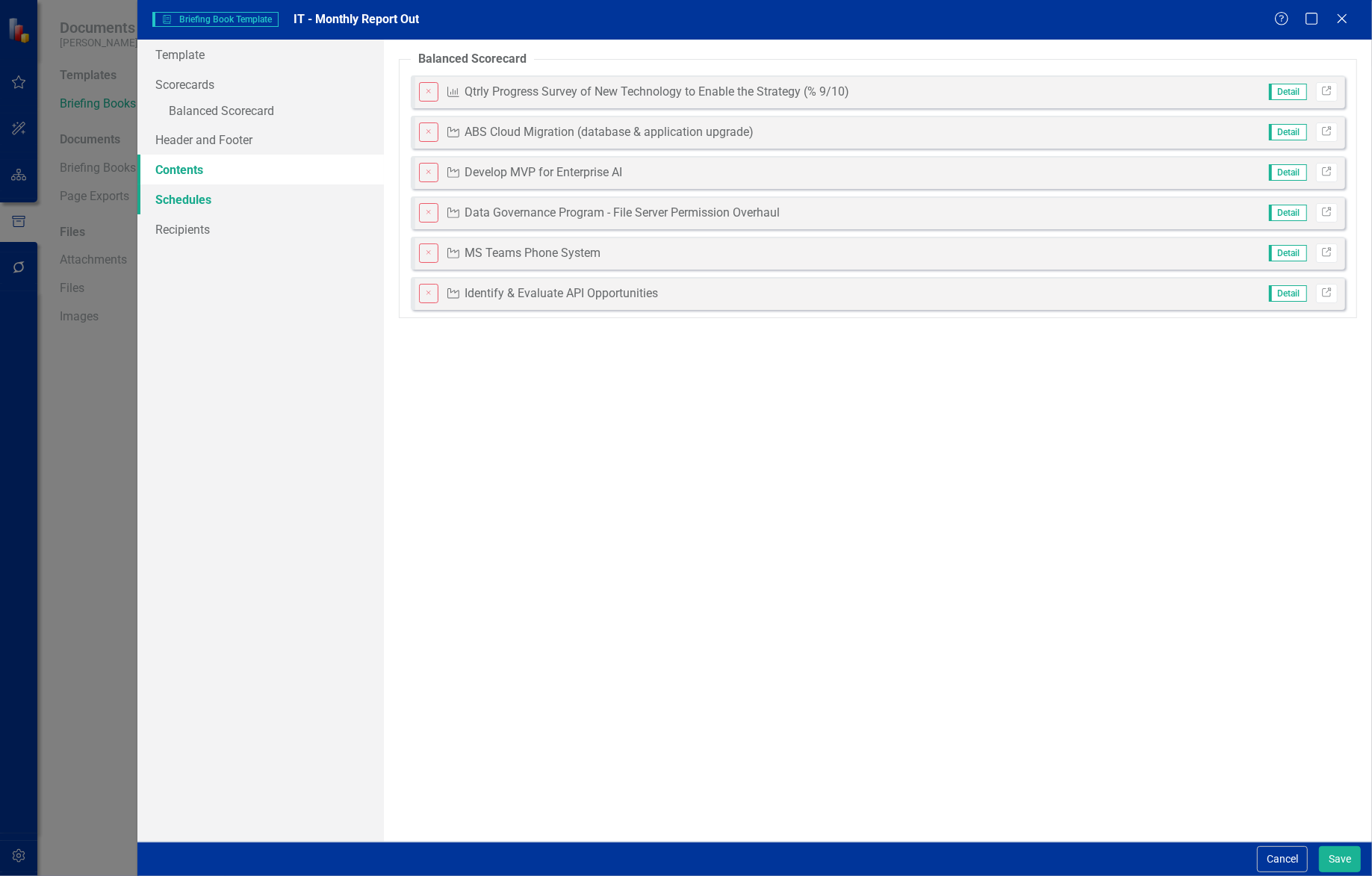
click at [200, 187] on link "Schedules" at bounding box center [261, 199] width 247 height 30
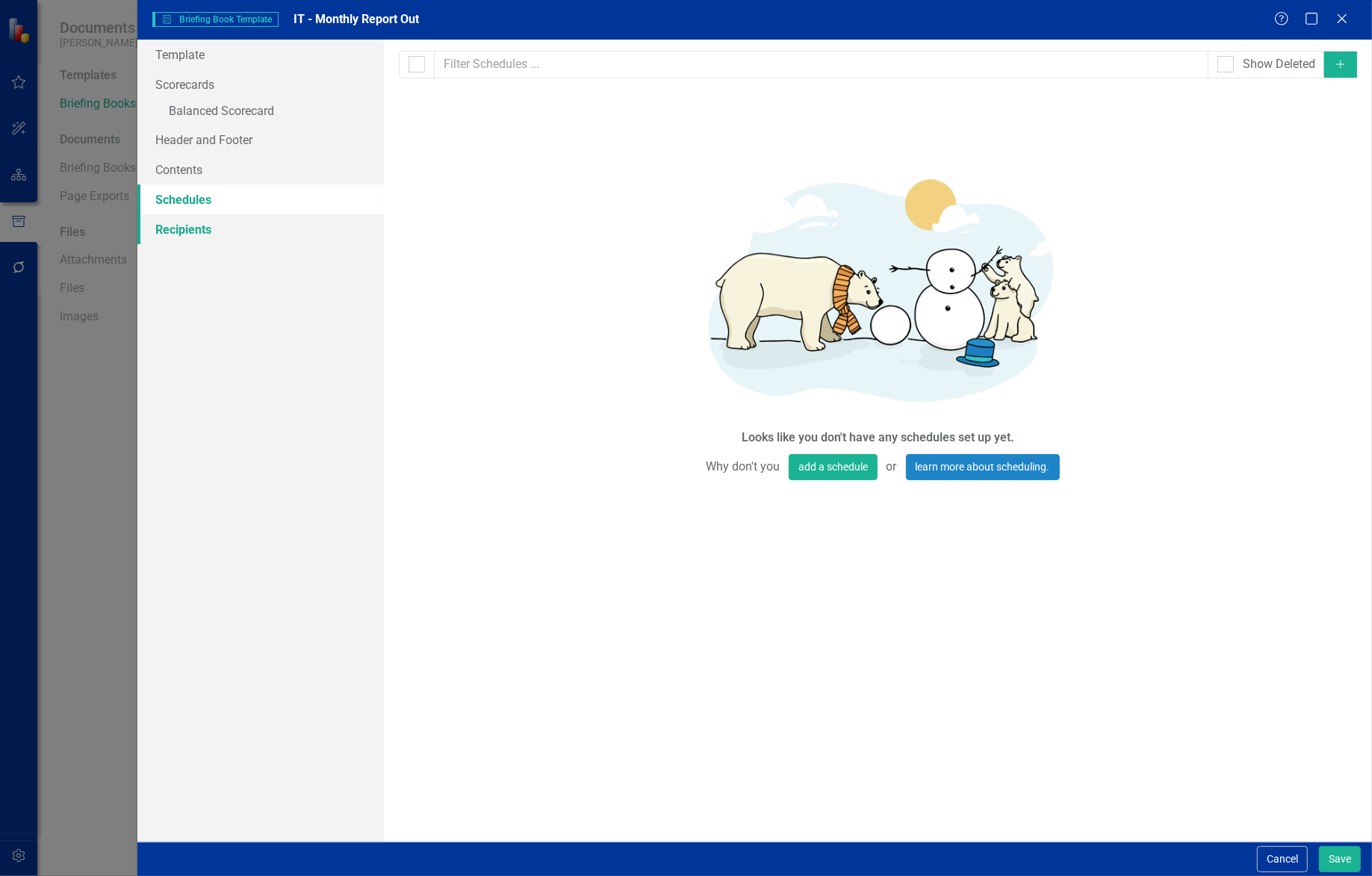
click at [193, 216] on link "Recipients" at bounding box center [261, 229] width 247 height 30
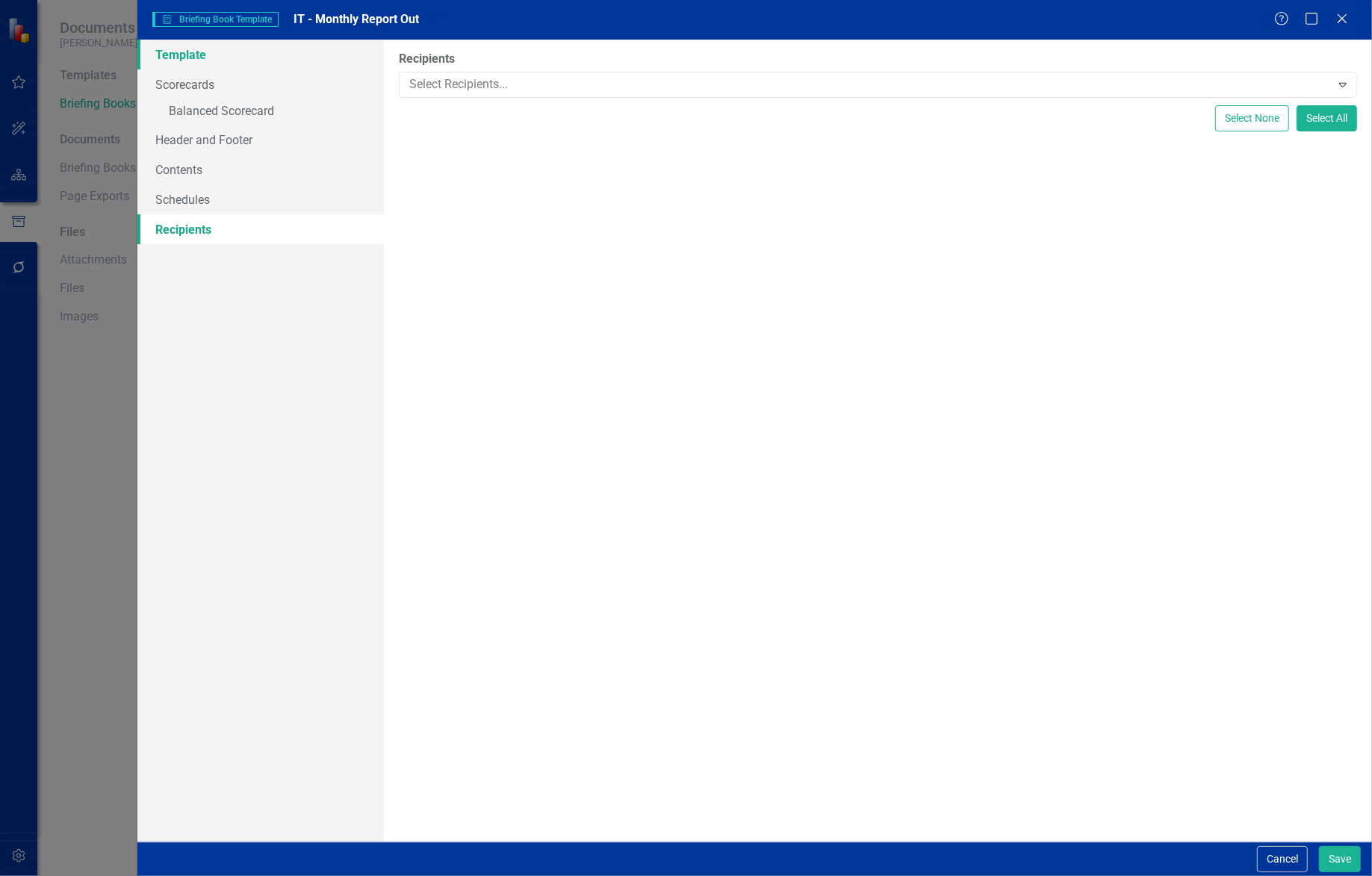
click at [220, 59] on link "Template" at bounding box center [261, 54] width 247 height 30
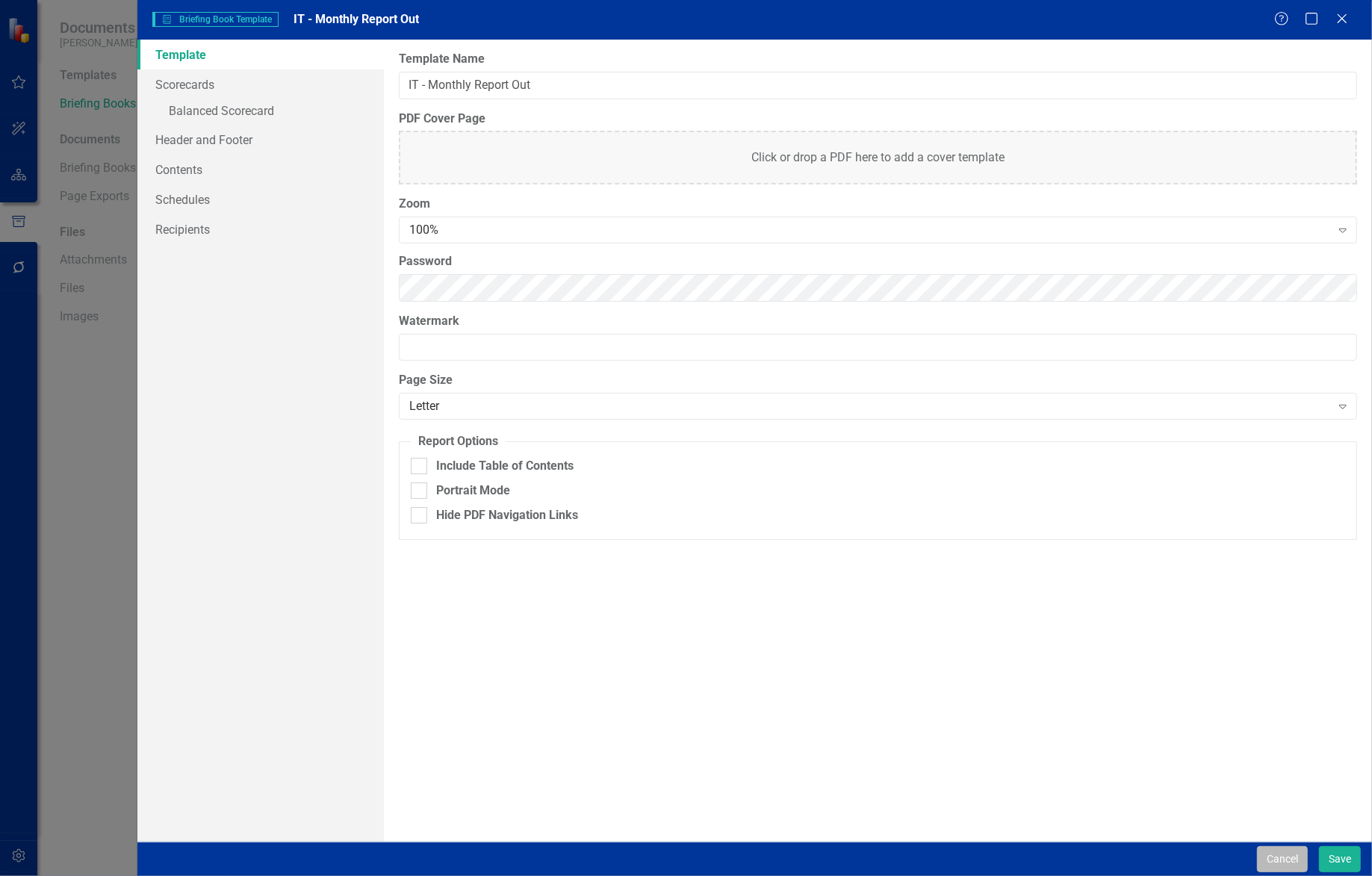
click at [1292, 855] on button "Cancel" at bounding box center [1283, 858] width 51 height 26
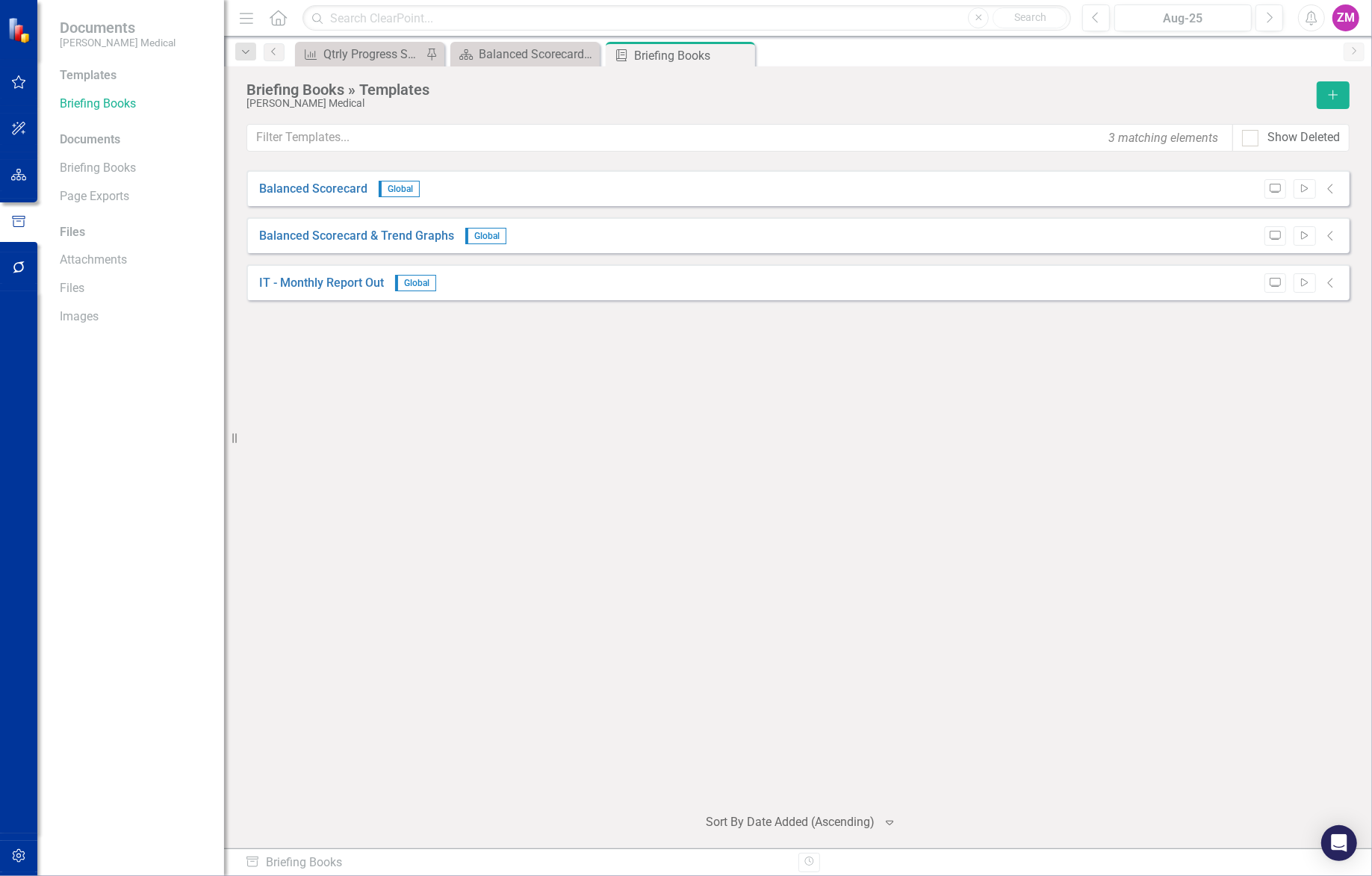
drag, startPoint x: 755, startPoint y: 418, endPoint x: 795, endPoint y: 385, distance: 51.9
click at [755, 418] on div "Balanced Scorecard Global Preview Start Collapse Balanced Scorecard & Trend Gra…" at bounding box center [798, 481] width 1104 height 622
